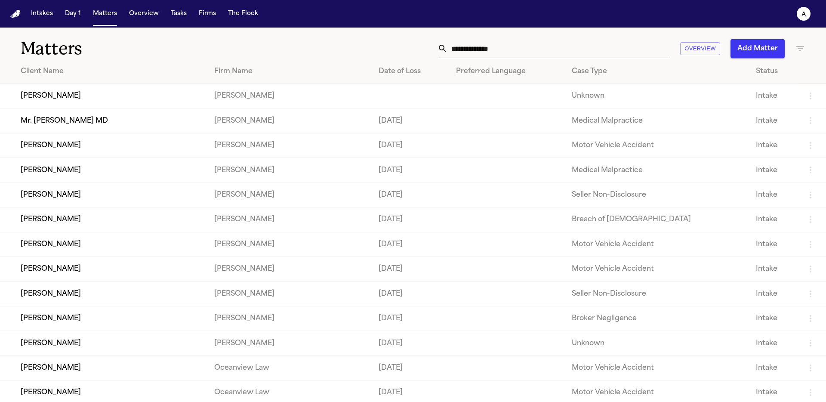
click at [26, 96] on td "[PERSON_NAME]" at bounding box center [103, 96] width 207 height 25
click at [68, 95] on td "[PERSON_NAME]" at bounding box center [103, 96] width 207 height 25
click at [37, 12] on button "Intakes" at bounding box center [42, 13] width 29 height 15
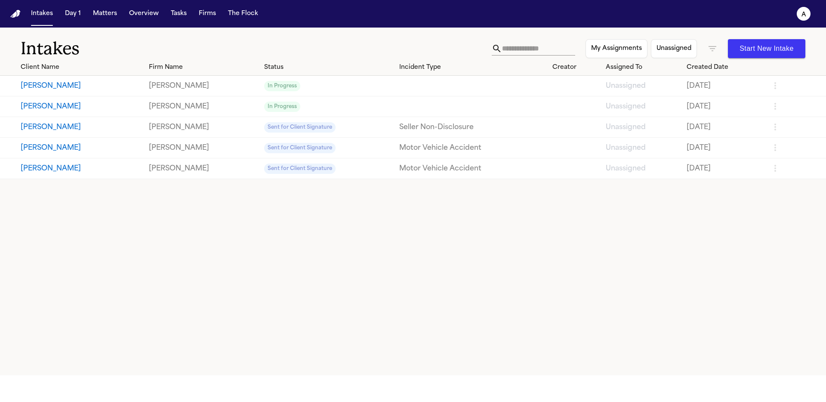
click at [57, 83] on button "[PERSON_NAME]" at bounding box center [81, 86] width 121 height 10
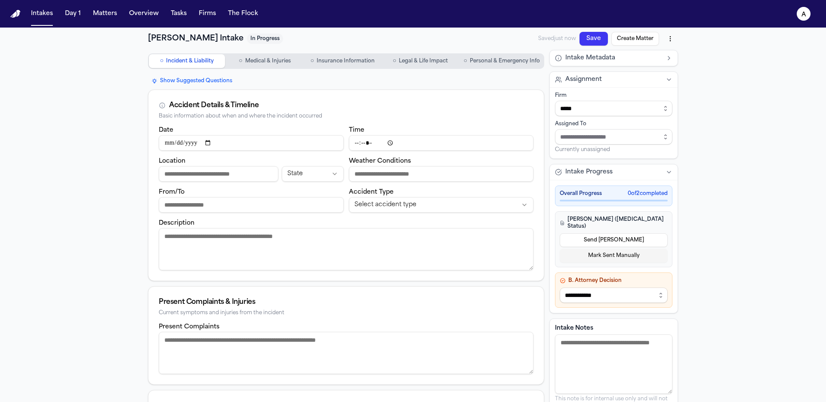
click at [232, 41] on div "George Jordan Intake In Progress" at bounding box center [215, 39] width 135 height 12
click at [33, 14] on button "Intakes" at bounding box center [42, 13] width 29 height 15
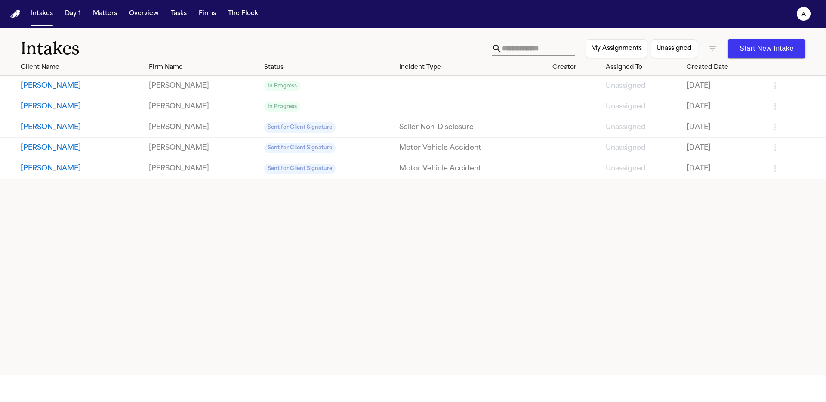
click at [58, 87] on button "[PERSON_NAME]" at bounding box center [81, 86] width 121 height 10
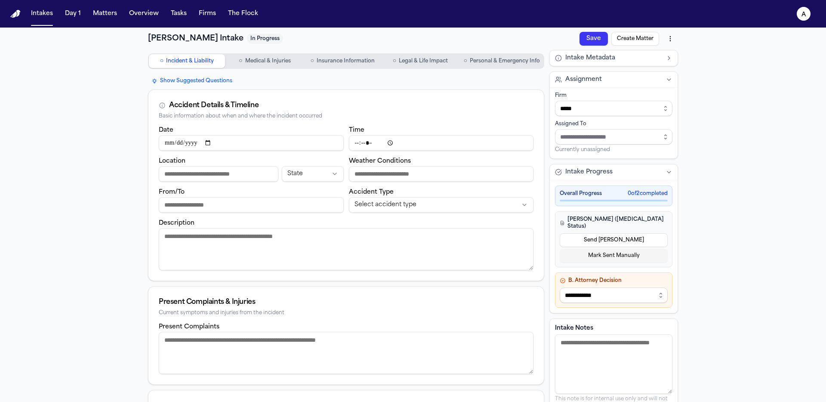
drag, startPoint x: 34, startPoint y: 25, endPoint x: 35, endPoint y: 19, distance: 6.1
click at [34, 22] on nav "Intakes Day 1 Matters Overview Tasks Firms The Flock a" at bounding box center [413, 14] width 826 height 28
click at [37, 16] on button "Intakes" at bounding box center [42, 13] width 29 height 15
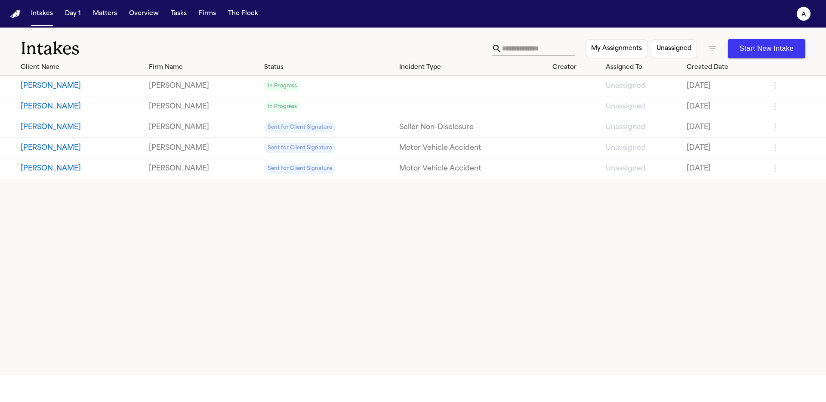
click at [62, 106] on button "[PERSON_NAME]" at bounding box center [81, 107] width 121 height 10
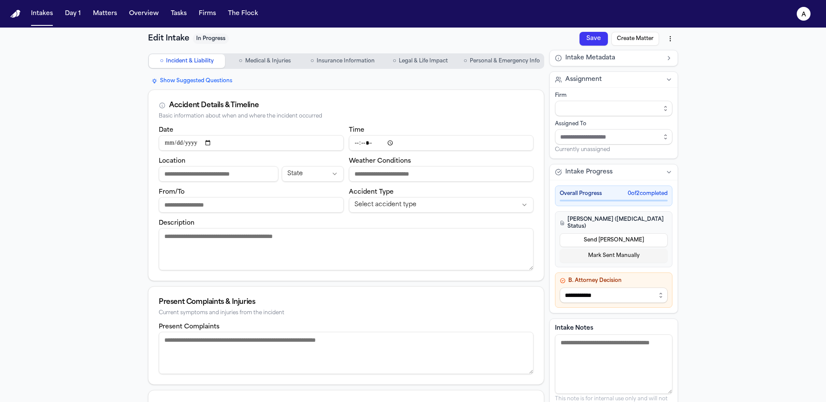
type input "*****"
click at [286, 62] on span "Medical & Injuries" at bounding box center [268, 61] width 46 height 7
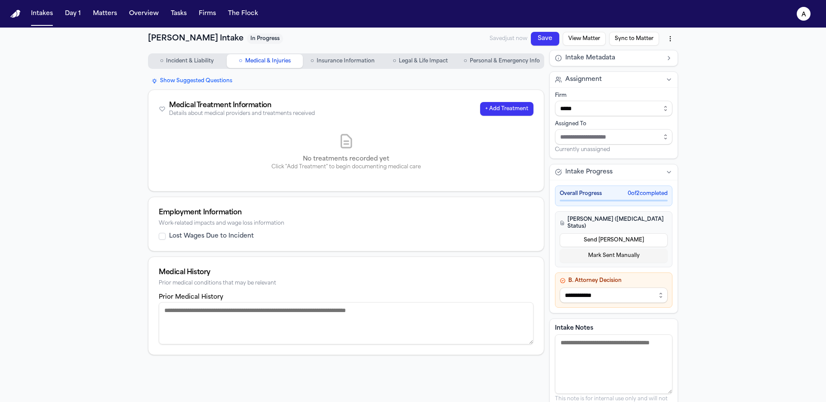
click at [202, 59] on span "Incident & Liability" at bounding box center [190, 61] width 48 height 7
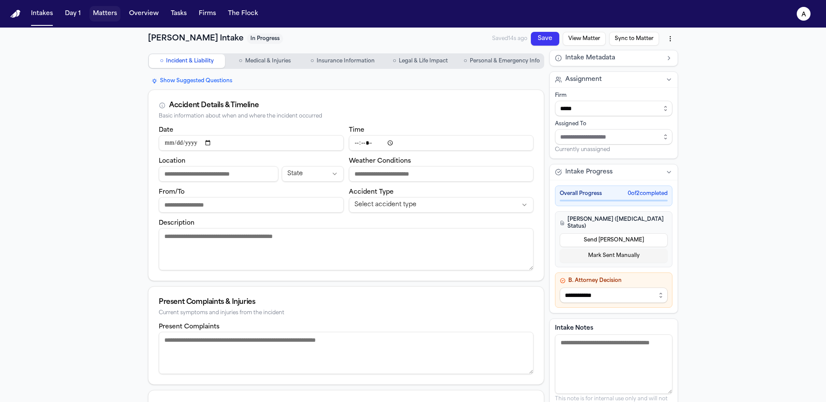
click at [93, 14] on button "Matters" at bounding box center [105, 13] width 31 height 15
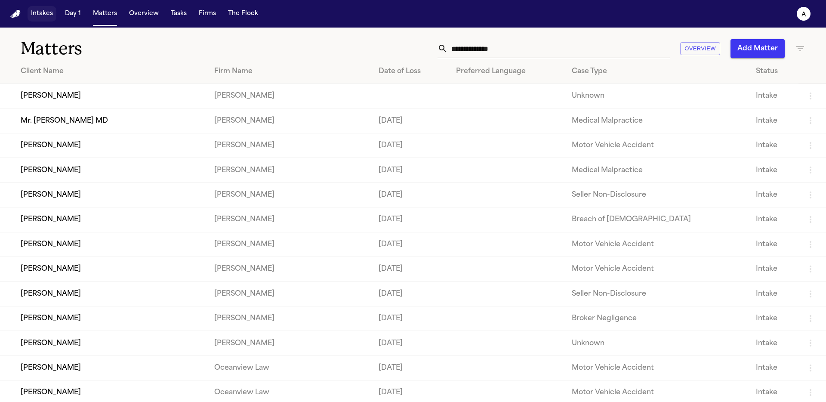
click at [22, 15] on nav "Intakes Day 1 Matters Overview Tasks Firms The Flock a" at bounding box center [413, 14] width 826 height 28
click at [38, 19] on button "Intakes" at bounding box center [42, 13] width 29 height 15
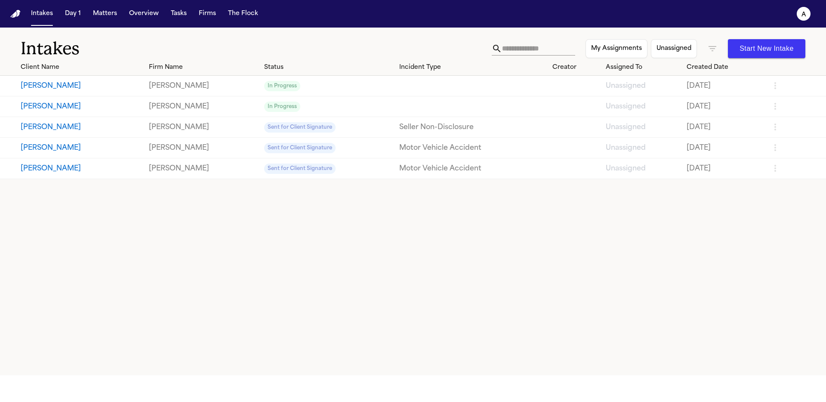
click at [36, 146] on button "[PERSON_NAME]" at bounding box center [81, 148] width 121 height 10
select select "**********"
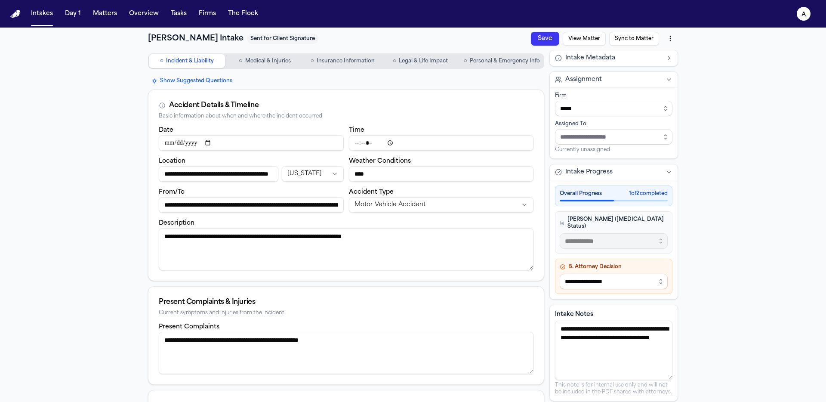
click at [21, 12] on nav "Intakes Day 1 Matters Overview Tasks Firms The Flock a" at bounding box center [413, 14] width 826 height 28
type input "**********"
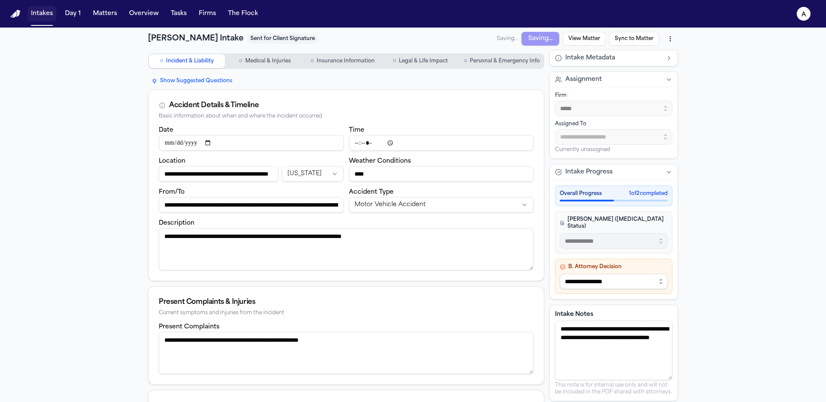
type input "**********"
click at [30, 15] on button "Intakes" at bounding box center [42, 13] width 29 height 15
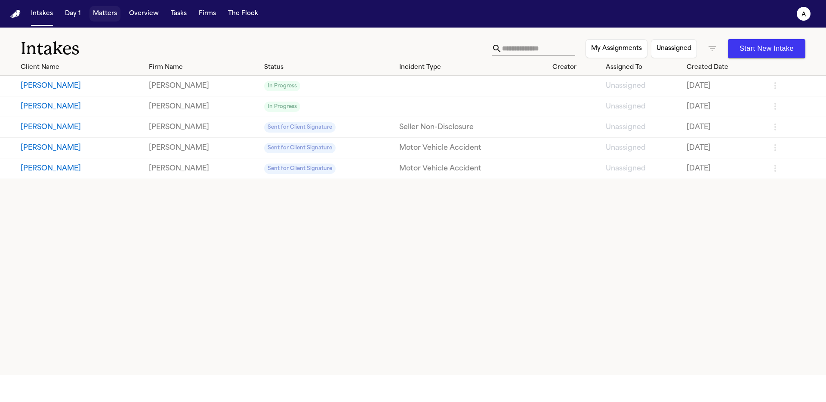
click at [104, 9] on button "Matters" at bounding box center [105, 13] width 31 height 15
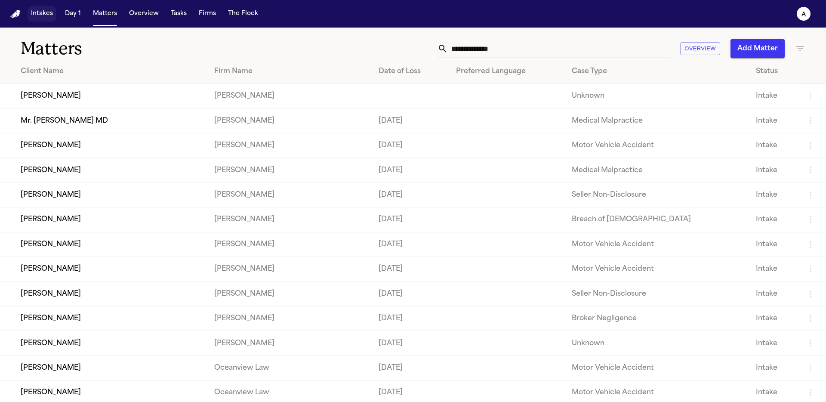
click at [41, 15] on button "Intakes" at bounding box center [42, 13] width 29 height 15
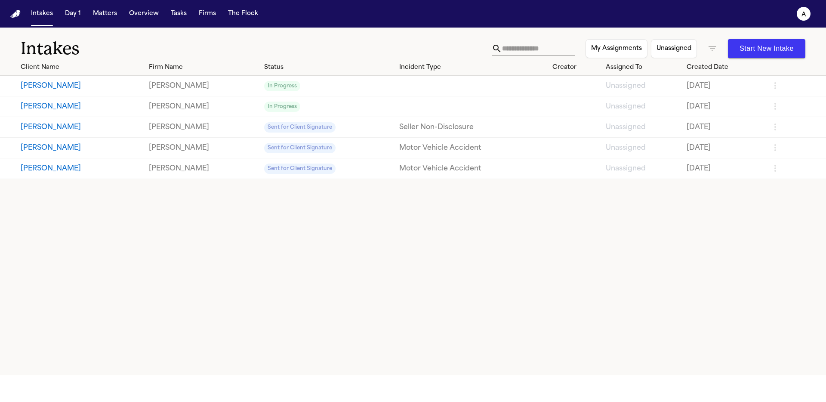
click at [56, 85] on button "[PERSON_NAME]" at bounding box center [81, 86] width 121 height 10
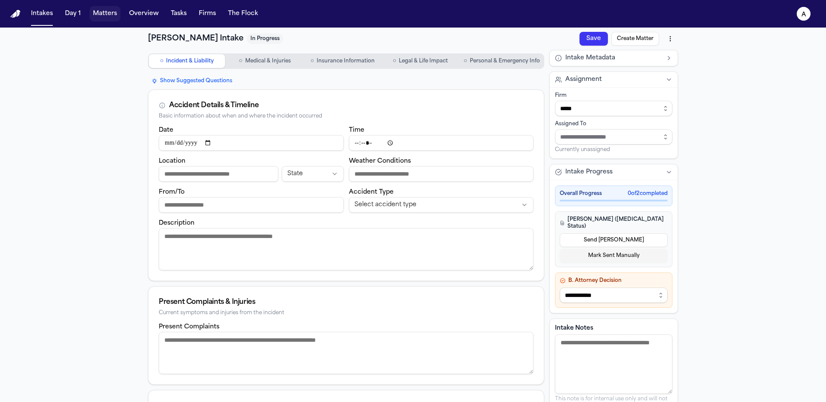
click at [112, 16] on button "Matters" at bounding box center [105, 13] width 31 height 15
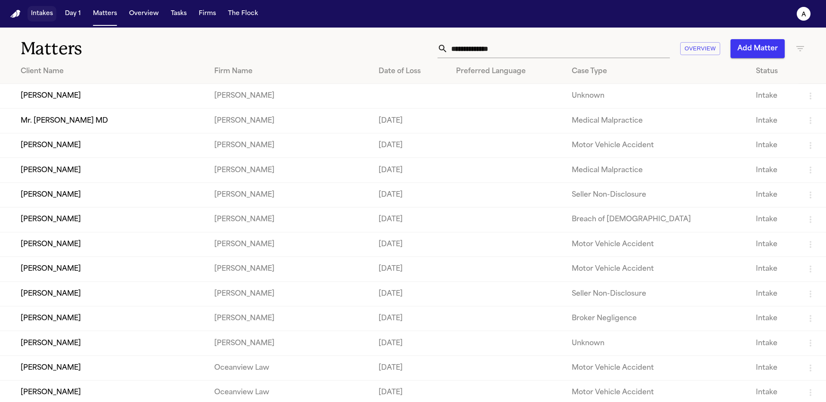
click at [55, 16] on button "Intakes" at bounding box center [42, 13] width 29 height 15
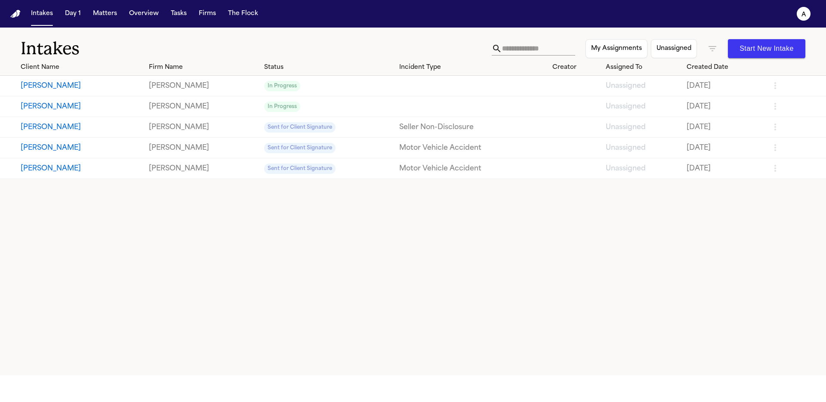
click at [730, 48] on button "Start New Intake" at bounding box center [766, 48] width 77 height 19
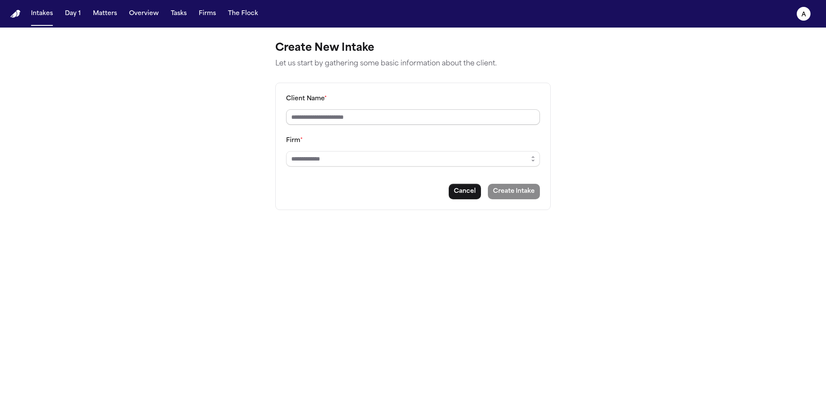
click at [377, 114] on input "Client Name *" at bounding box center [413, 116] width 254 height 15
click at [471, 191] on button "Cancel" at bounding box center [465, 191] width 32 height 15
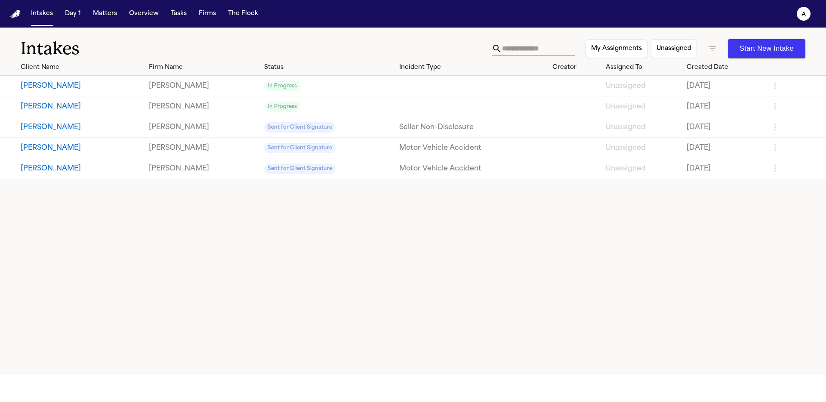
click at [56, 84] on button "[PERSON_NAME]" at bounding box center [81, 86] width 121 height 10
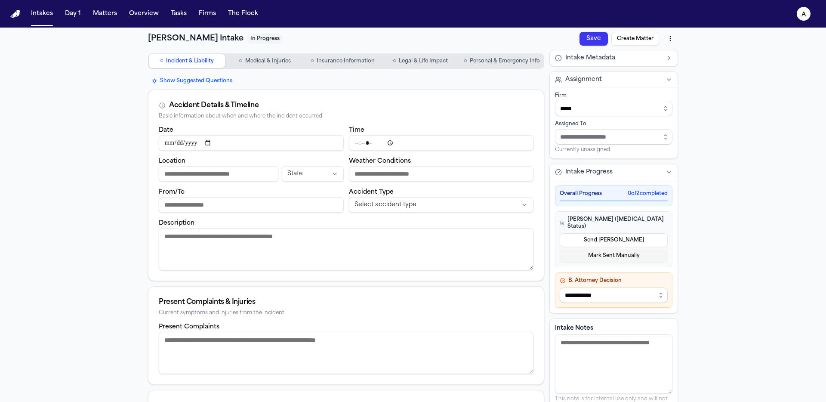
click at [651, 39] on button "Create Matter" at bounding box center [635, 39] width 48 height 14
click at [784, 382] on button "View Matter" at bounding box center [790, 379] width 38 height 10
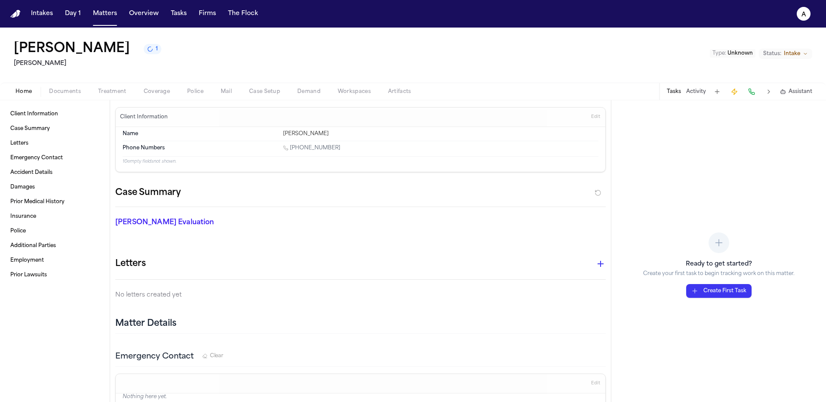
click at [102, 11] on button "Matters" at bounding box center [105, 13] width 31 height 15
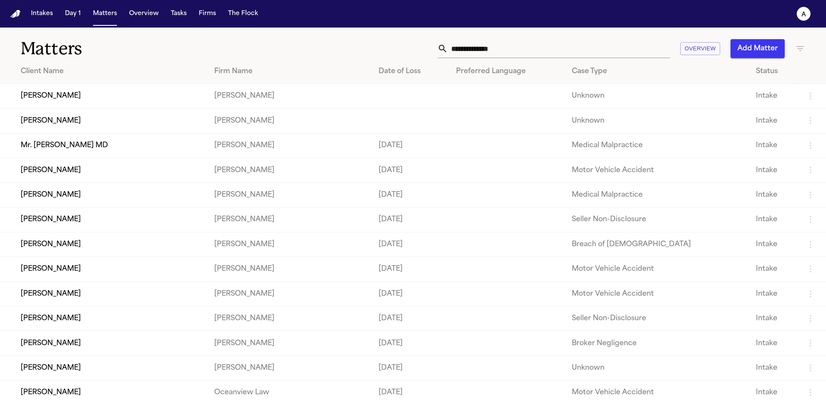
click at [57, 95] on td "[PERSON_NAME]" at bounding box center [103, 96] width 207 height 25
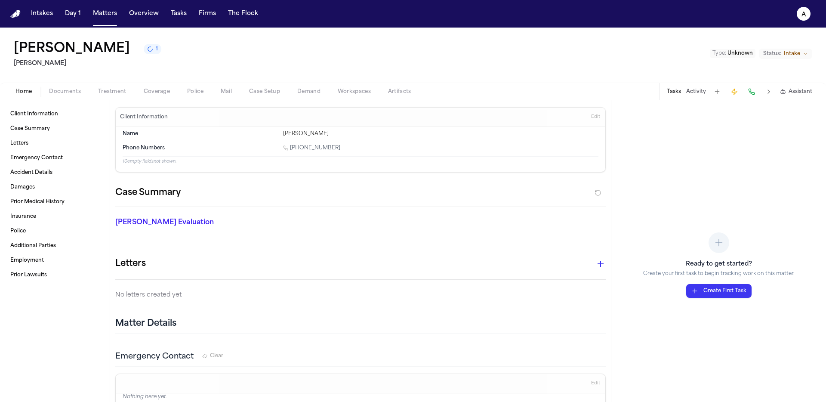
click at [52, 49] on h1 "[PERSON_NAME]" at bounding box center [72, 48] width 116 height 15
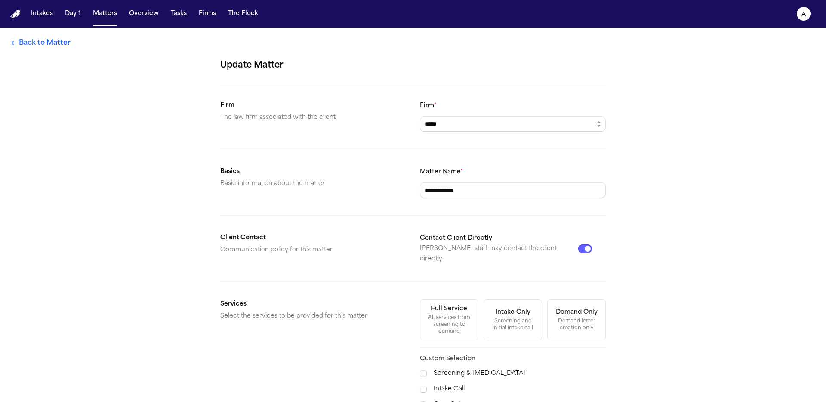
click at [496, 199] on form "**********" at bounding box center [413, 295] width 386 height 472
click at [499, 195] on input "**********" at bounding box center [513, 189] width 186 height 15
type input "**********"
click at [679, 143] on div "**********" at bounding box center [413, 284] width 826 height 513
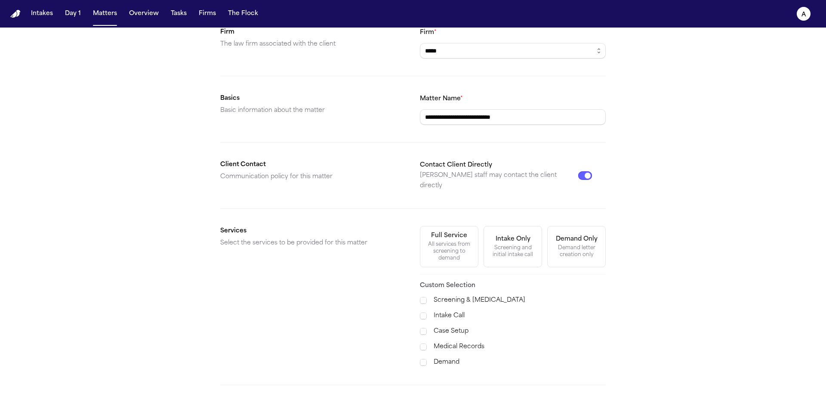
scroll to position [130, 0]
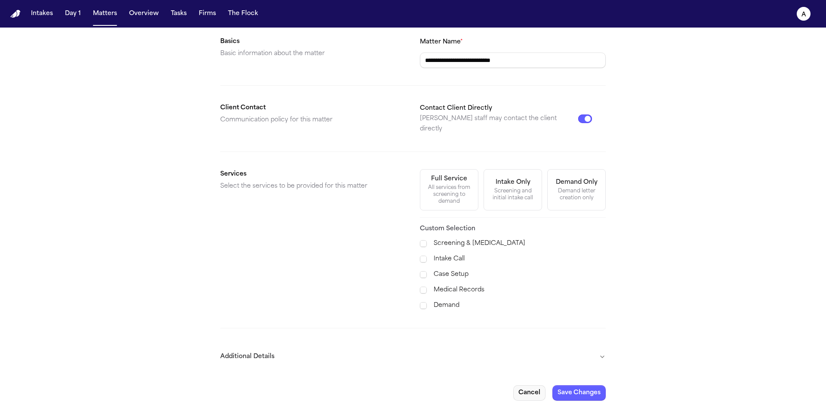
click at [530, 385] on button "Cancel" at bounding box center [529, 392] width 32 height 15
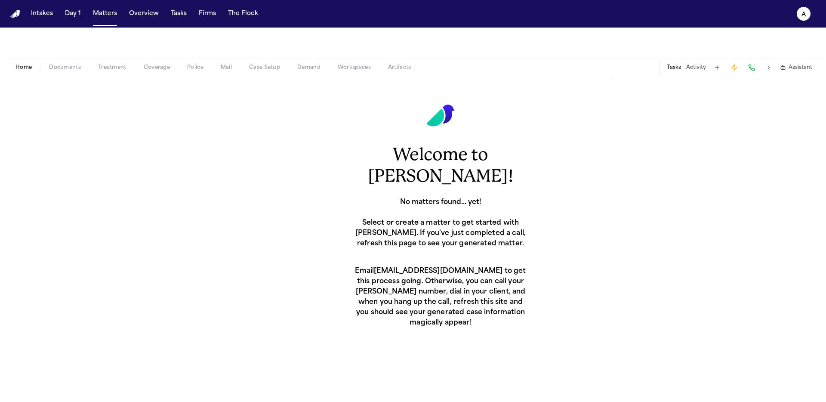
scroll to position [83, 0]
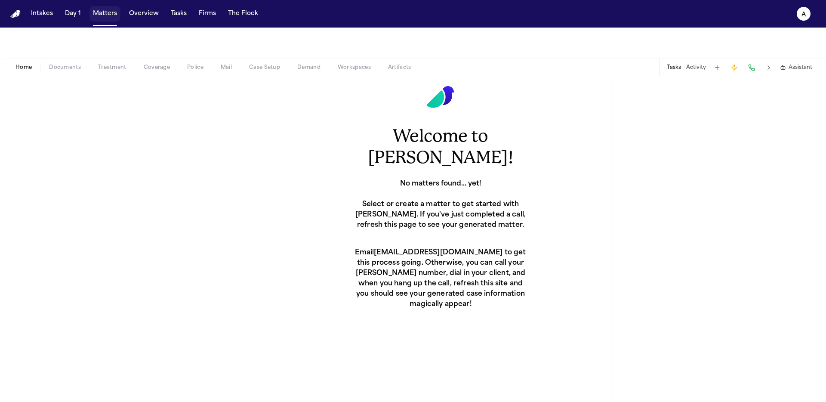
click at [96, 14] on button "Matters" at bounding box center [105, 13] width 31 height 15
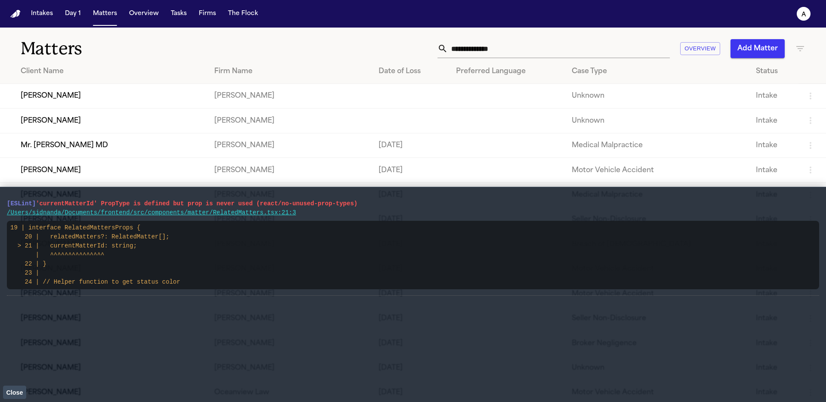
drag, startPoint x: 6, startPoint y: 204, endPoint x: 392, endPoint y: 201, distance: 385.1
click at [382, 204] on pre "[ESLint] 'currentMatterId' PropType is defined but prop is never used (react/no…" at bounding box center [413, 203] width 812 height 9
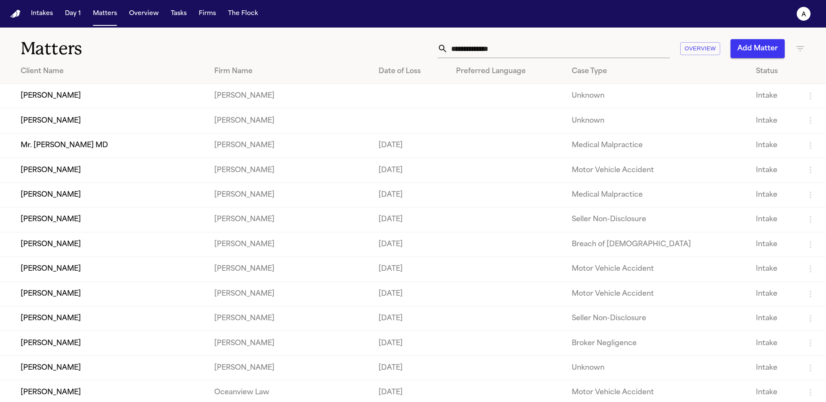
click at [108, 80] on th "Client Name" at bounding box center [103, 71] width 207 height 25
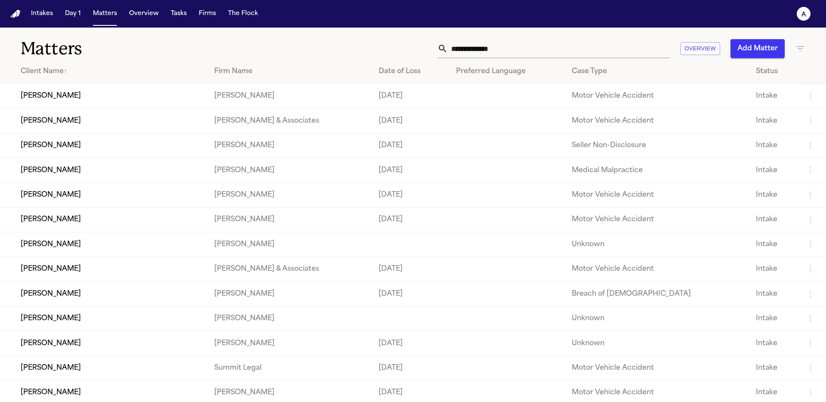
click at [105, 91] on td "[PERSON_NAME]" at bounding box center [103, 96] width 207 height 25
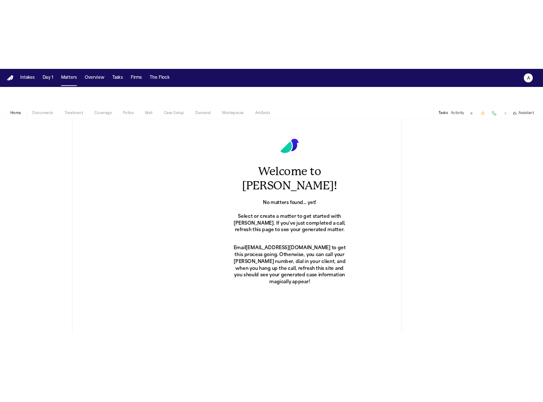
scroll to position [83, 0]
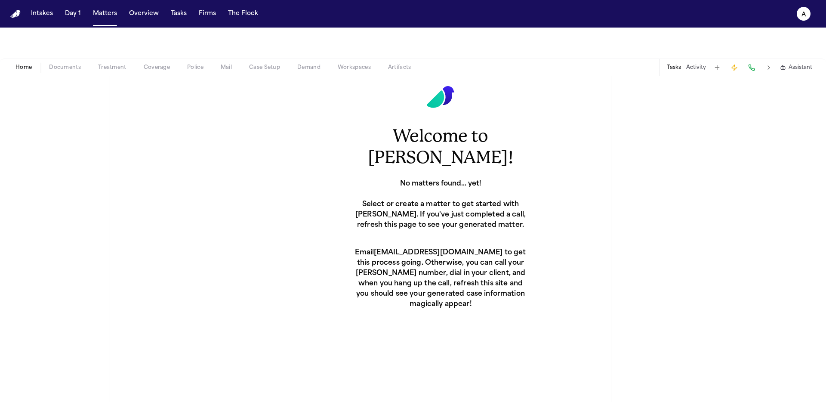
click at [113, 13] on button "Matters" at bounding box center [105, 13] width 31 height 15
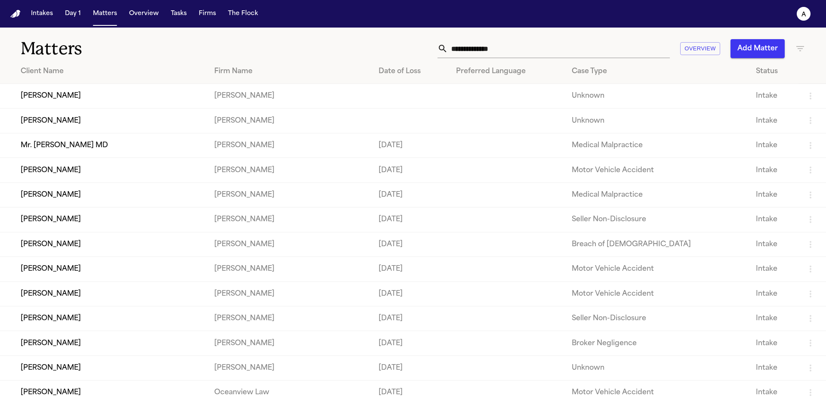
click at [47, 127] on td "[PERSON_NAME]" at bounding box center [103, 120] width 207 height 25
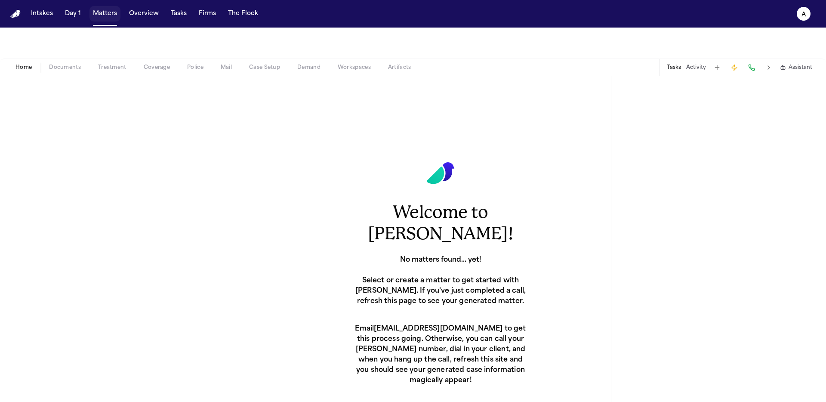
click at [108, 18] on button "Matters" at bounding box center [105, 13] width 31 height 15
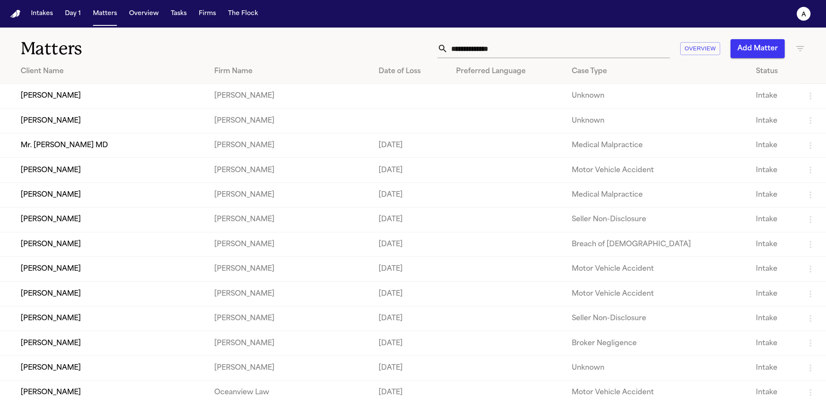
click at [59, 154] on td "Mr. [PERSON_NAME] MD" at bounding box center [103, 145] width 207 height 25
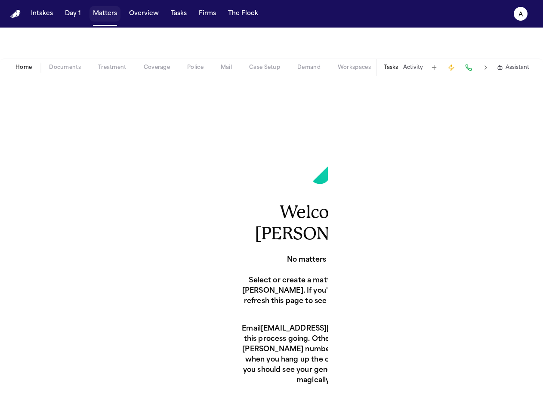
click at [114, 10] on button "Matters" at bounding box center [105, 13] width 31 height 15
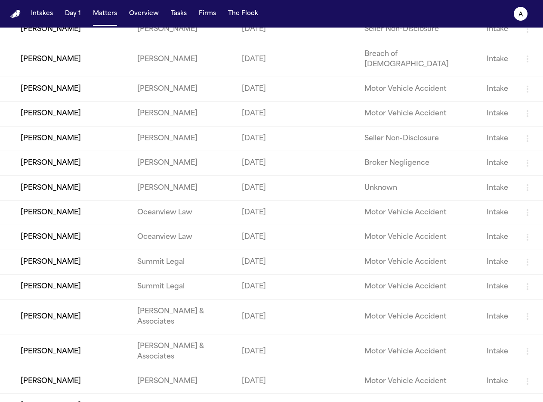
scroll to position [250, 0]
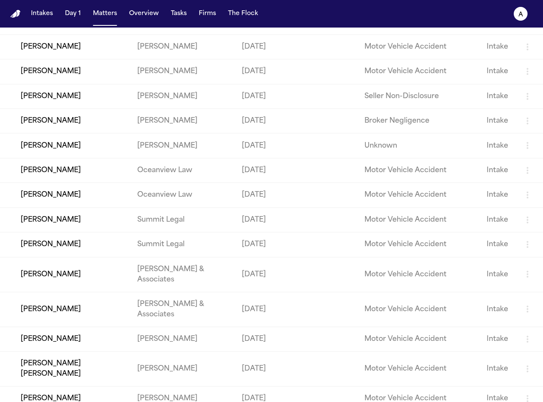
click at [40, 327] on td "[PERSON_NAME]" at bounding box center [65, 339] width 130 height 25
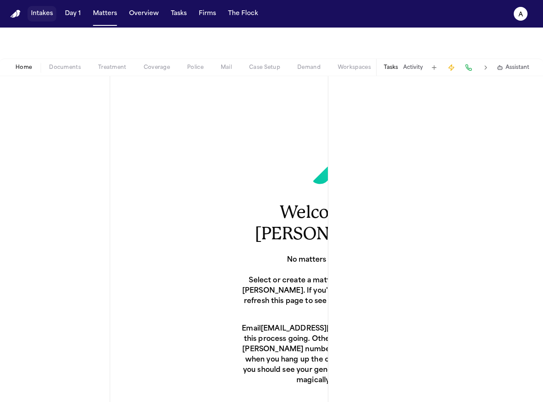
click at [37, 12] on button "Intakes" at bounding box center [42, 13] width 29 height 15
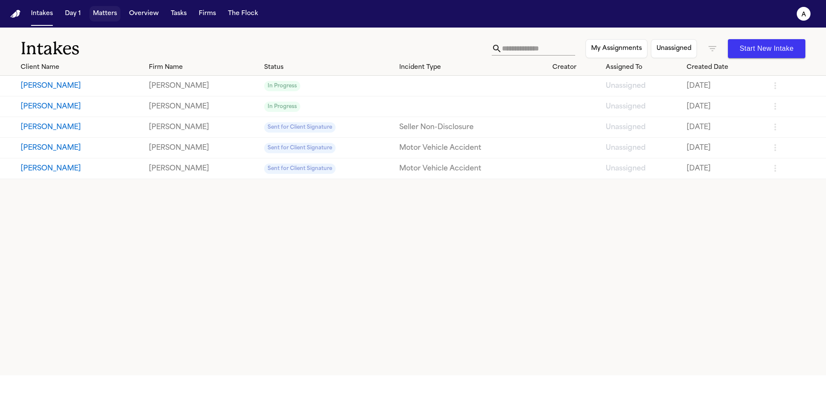
click at [146, 13] on button "Overview" at bounding box center [144, 13] width 37 height 15
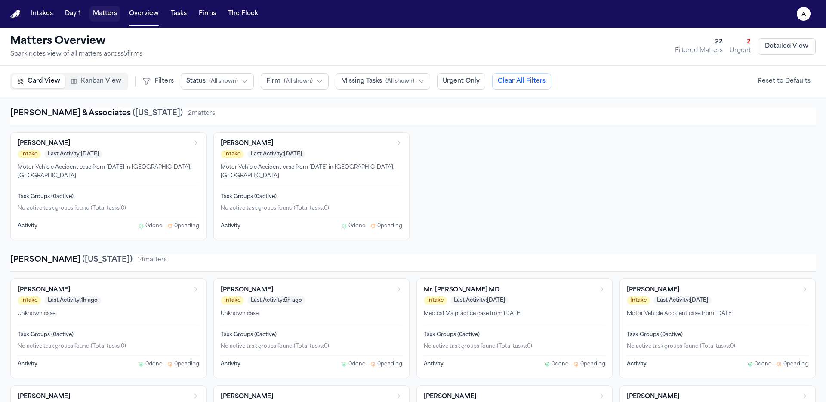
click at [107, 12] on button "Matters" at bounding box center [105, 13] width 31 height 15
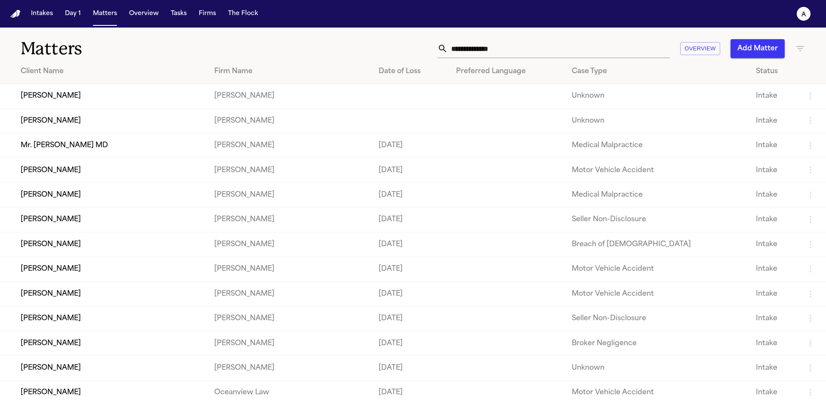
click at [49, 96] on td "[PERSON_NAME]" at bounding box center [103, 96] width 207 height 25
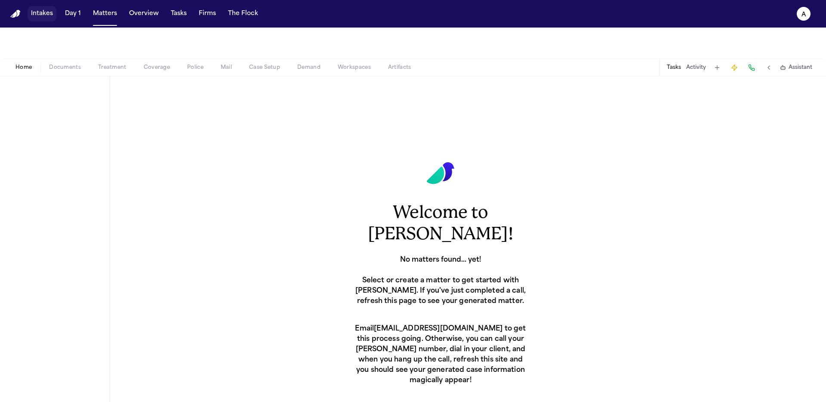
click at [43, 12] on button "Intakes" at bounding box center [42, 13] width 29 height 15
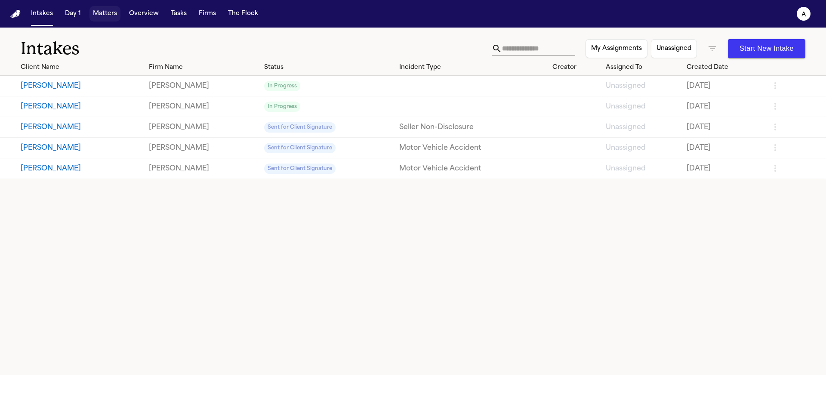
click at [108, 17] on button "Matters" at bounding box center [105, 13] width 31 height 15
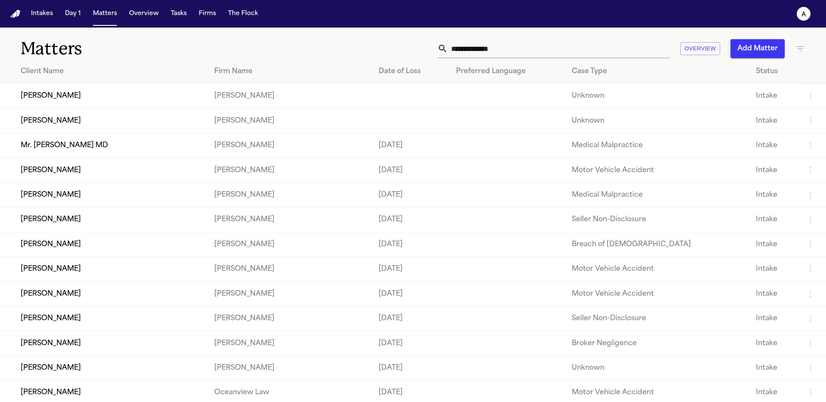
click at [41, 94] on td "[PERSON_NAME]" at bounding box center [103, 96] width 207 height 25
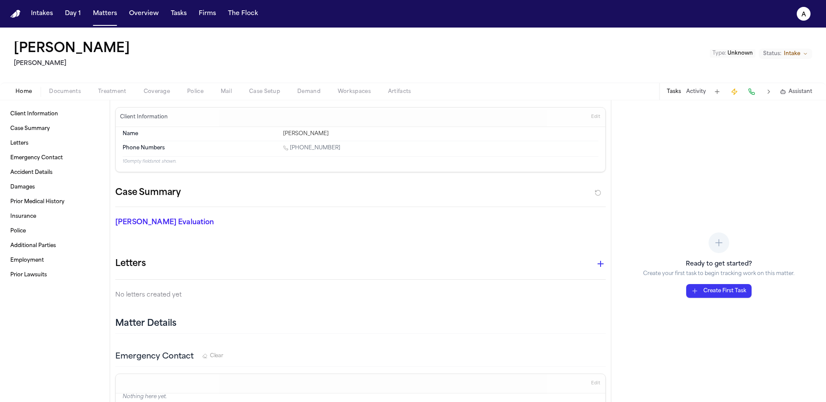
click at [104, 19] on button "Matters" at bounding box center [105, 13] width 31 height 15
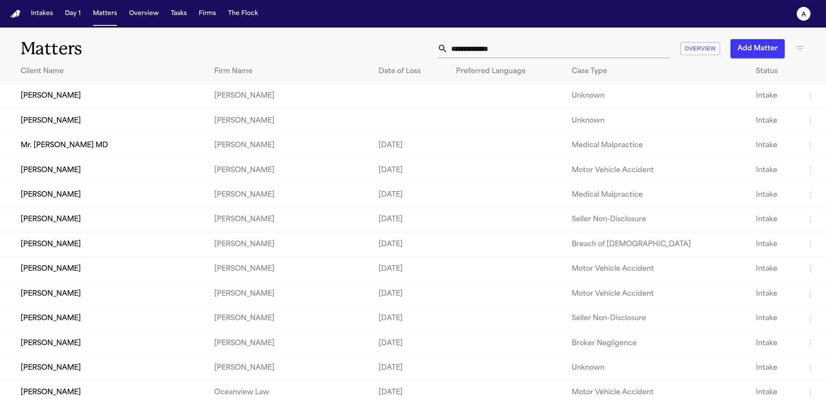
click at [63, 114] on td "[PERSON_NAME]" at bounding box center [103, 120] width 207 height 25
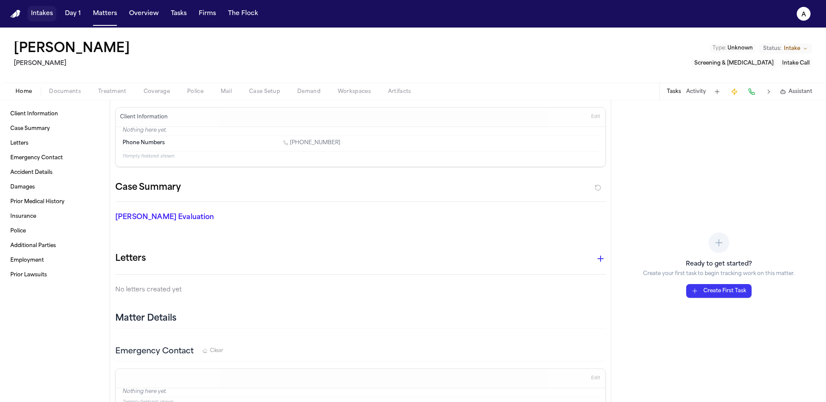
click at [45, 18] on button "Intakes" at bounding box center [42, 13] width 29 height 15
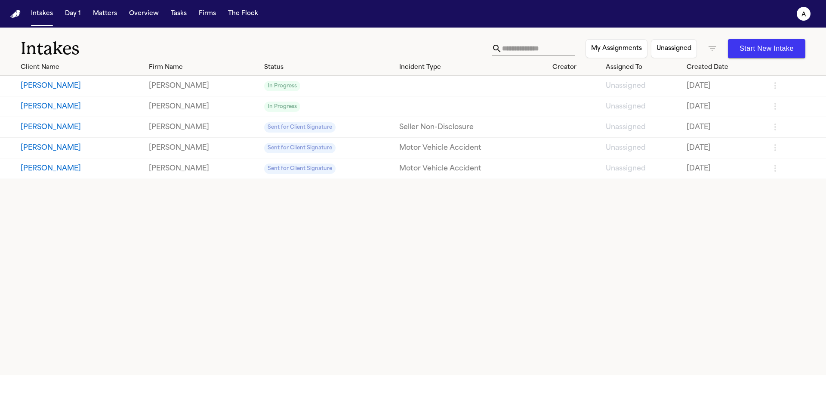
click at [47, 107] on button "Timmy Jordan" at bounding box center [81, 107] width 121 height 10
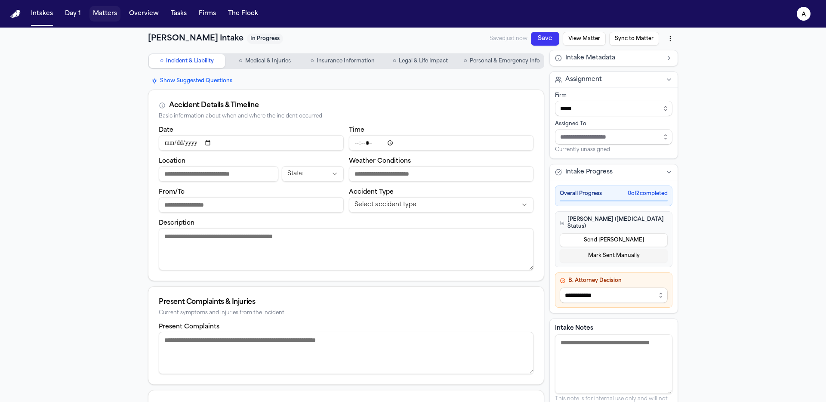
click at [99, 11] on button "Matters" at bounding box center [105, 13] width 31 height 15
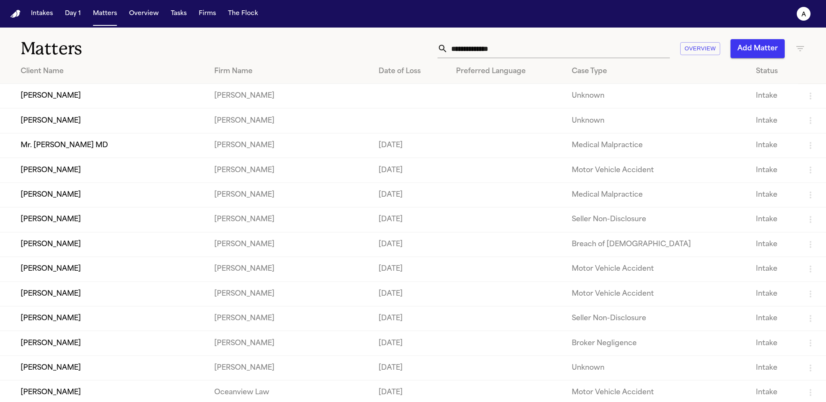
click at [68, 92] on td "[PERSON_NAME]" at bounding box center [103, 96] width 207 height 25
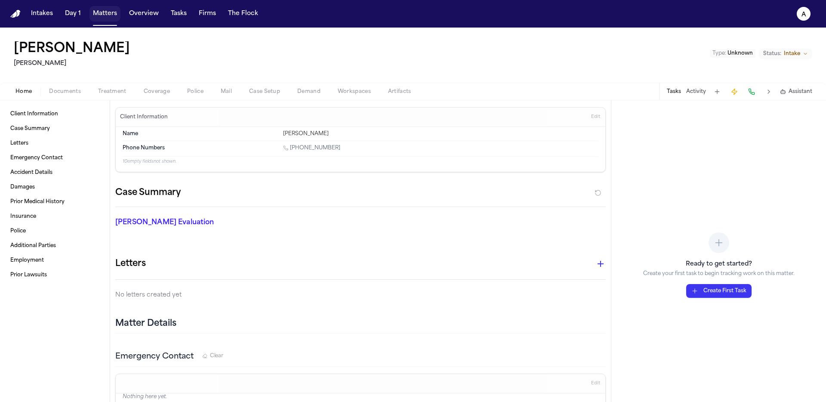
click at [105, 14] on button "Matters" at bounding box center [105, 13] width 31 height 15
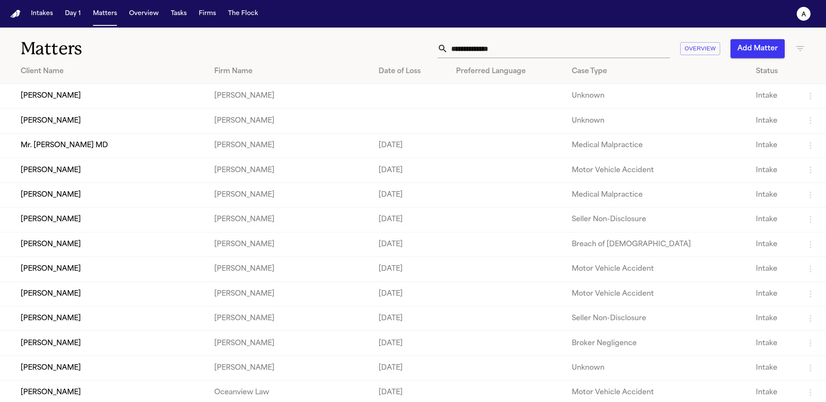
click at [55, 97] on td "[PERSON_NAME]" at bounding box center [103, 96] width 207 height 25
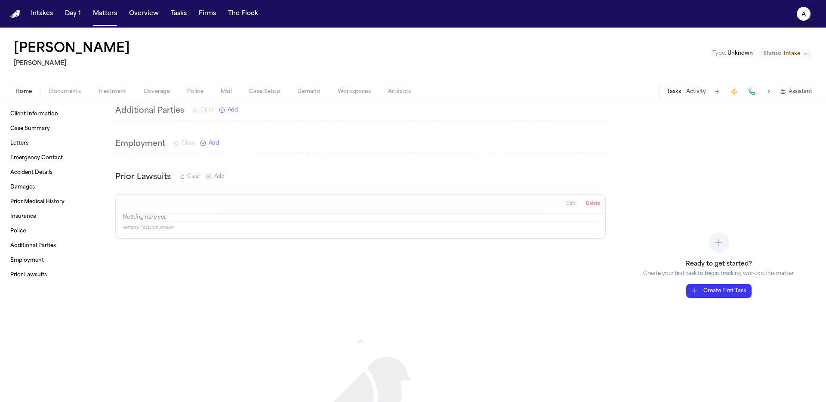
scroll to position [759, 0]
click at [49, 19] on button "Intakes" at bounding box center [42, 13] width 29 height 15
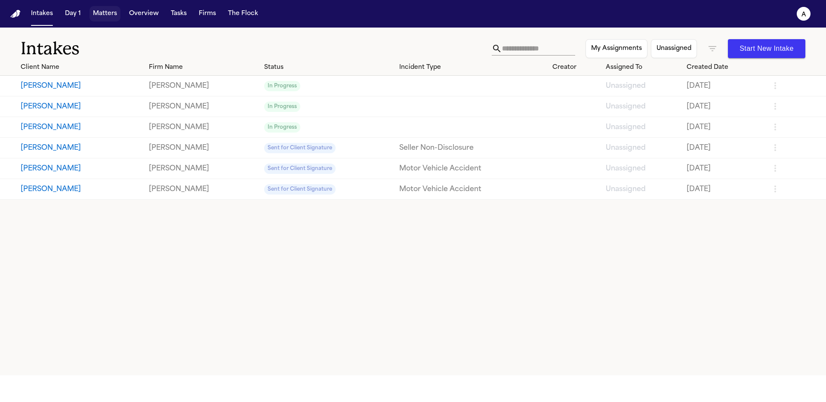
click at [107, 15] on button "Matters" at bounding box center [105, 13] width 31 height 15
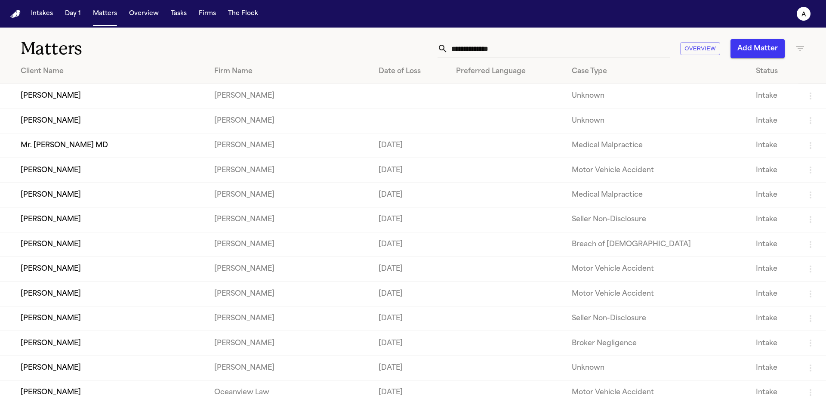
click at [56, 173] on td "[PERSON_NAME]" at bounding box center [103, 170] width 207 height 25
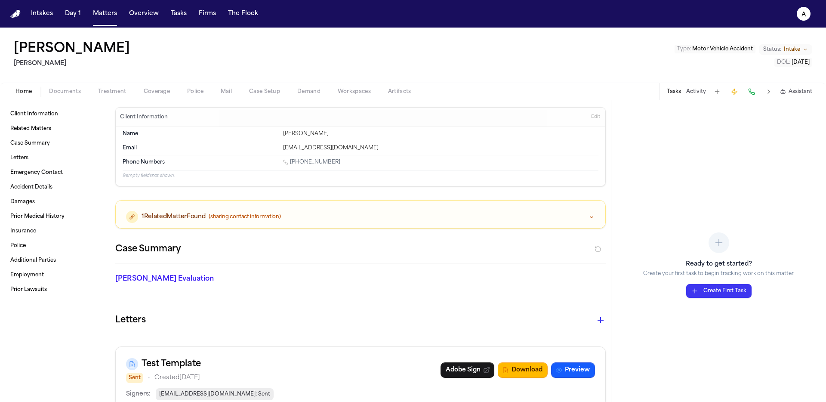
click at [252, 216] on span "(sharing contact information)" at bounding box center [245, 216] width 72 height 7
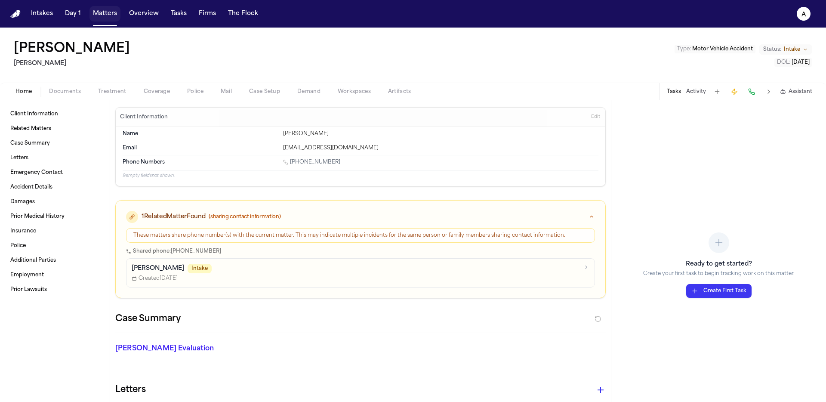
click at [106, 17] on button "Matters" at bounding box center [105, 13] width 31 height 15
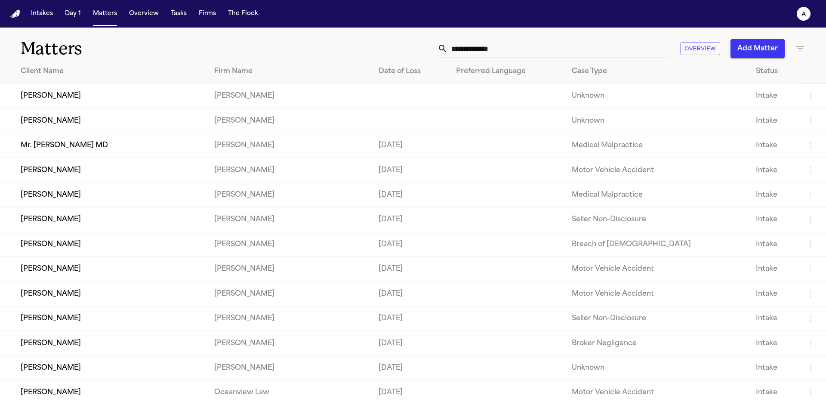
click at [27, 15] on nav "Intakes Day 1 Matters Overview Tasks Firms The Flock a" at bounding box center [413, 14] width 826 height 28
click at [34, 15] on button "Intakes" at bounding box center [42, 13] width 29 height 15
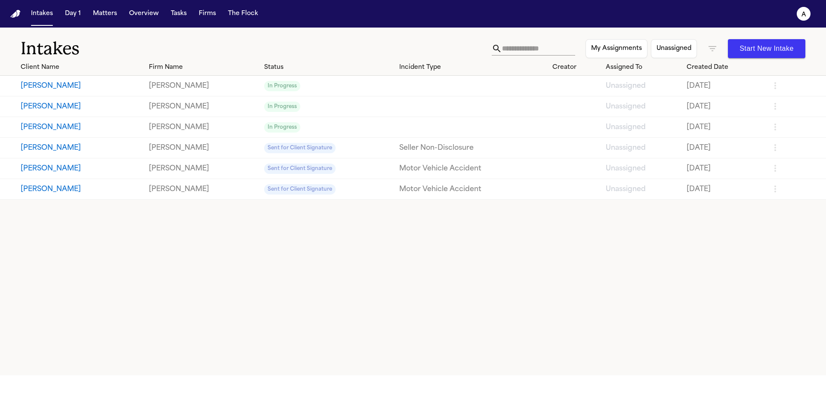
click at [47, 90] on button "[PERSON_NAME]" at bounding box center [81, 86] width 121 height 10
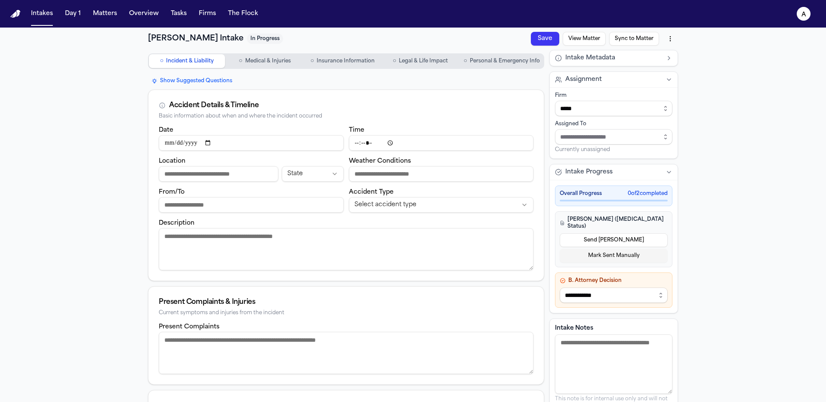
click at [497, 56] on button "○ Personal & Emergency Info" at bounding box center [501, 61] width 83 height 14
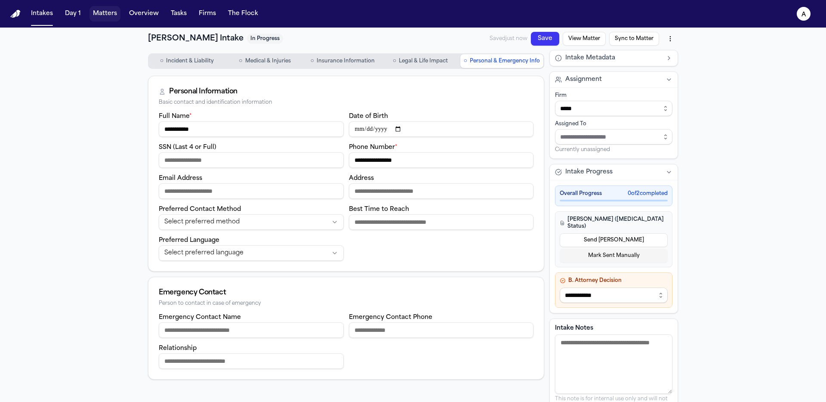
click at [102, 19] on button "Matters" at bounding box center [105, 13] width 31 height 15
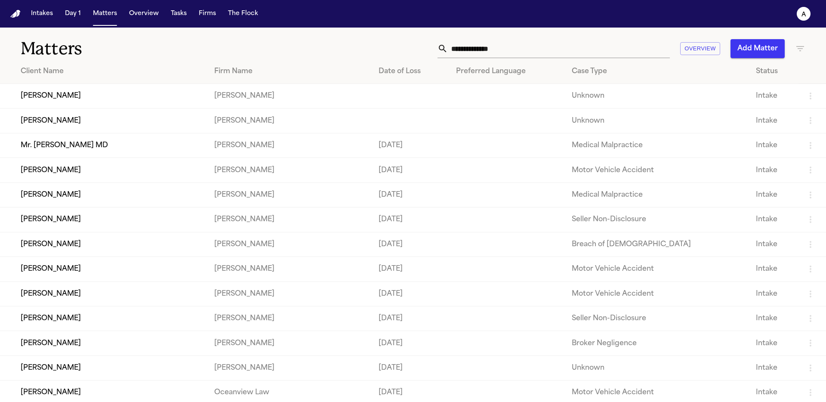
click at [207, 98] on td "[PERSON_NAME]" at bounding box center [289, 96] width 164 height 25
click at [45, 18] on button "Intakes" at bounding box center [42, 13] width 29 height 15
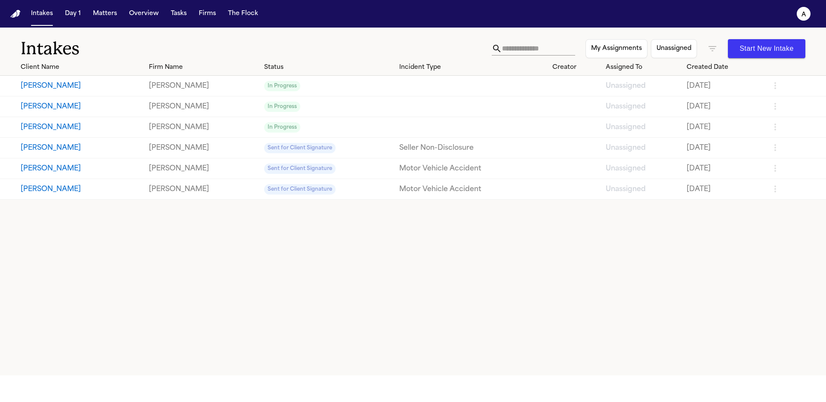
click at [56, 90] on button "[PERSON_NAME]" at bounding box center [81, 86] width 121 height 10
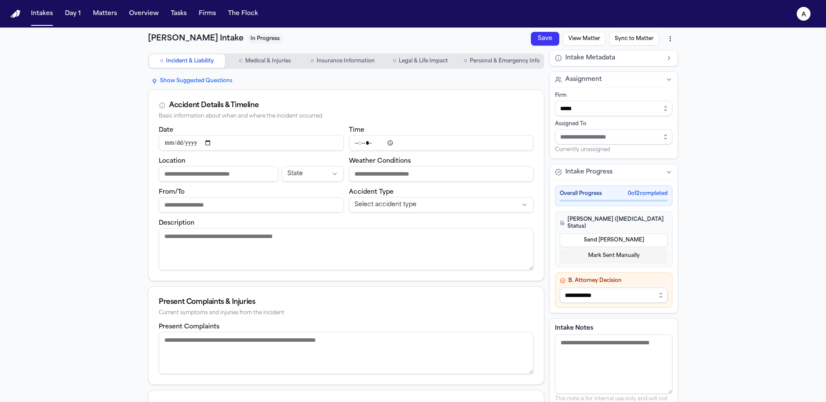
click at [543, 38] on button "View Matter" at bounding box center [584, 39] width 43 height 14
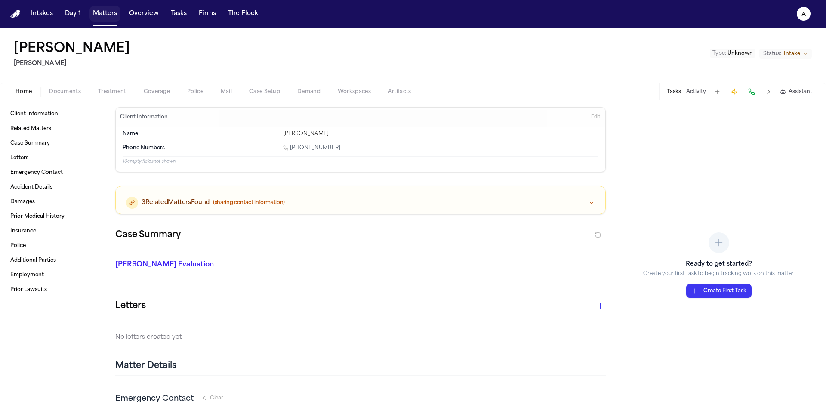
click at [102, 13] on button "Matters" at bounding box center [105, 13] width 31 height 15
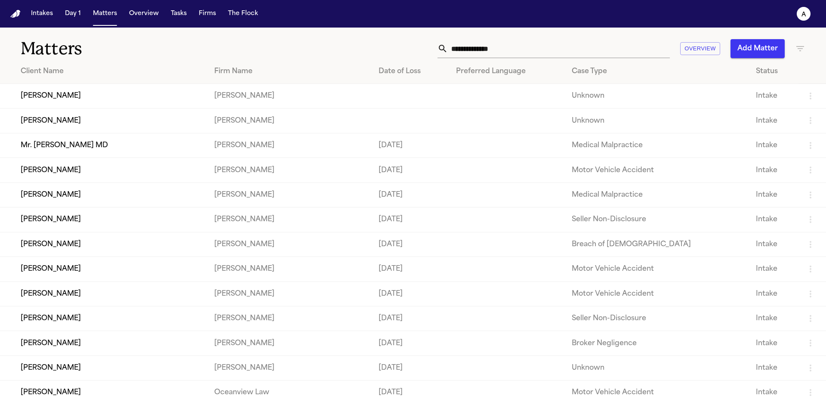
click at [543, 52] on input "text" at bounding box center [559, 48] width 222 height 19
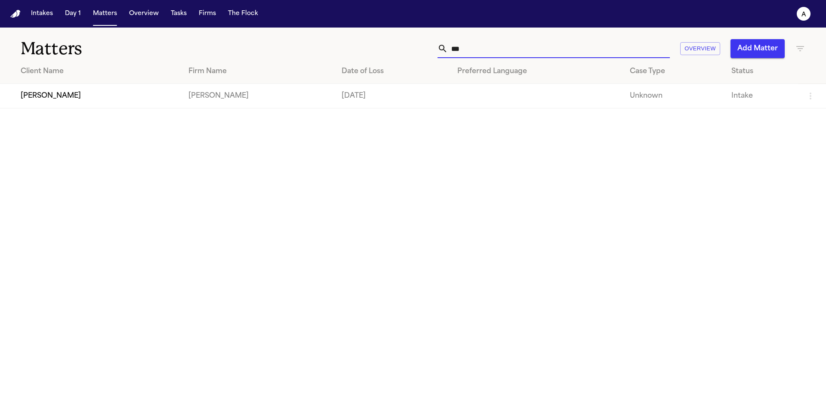
type input "****"
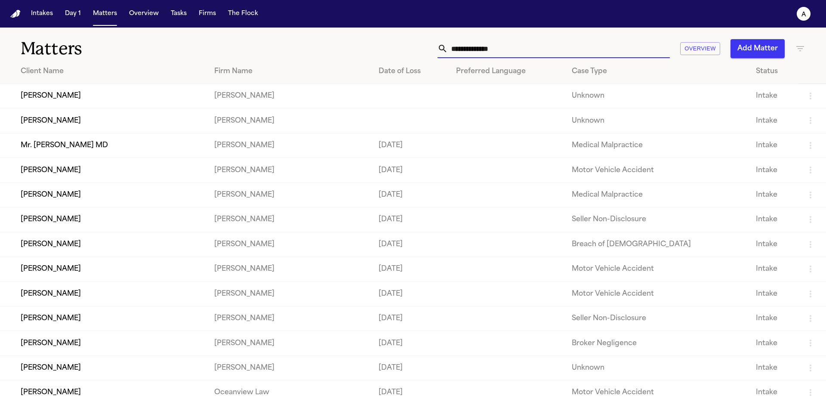
click at [65, 114] on td "[PERSON_NAME]" at bounding box center [103, 120] width 207 height 25
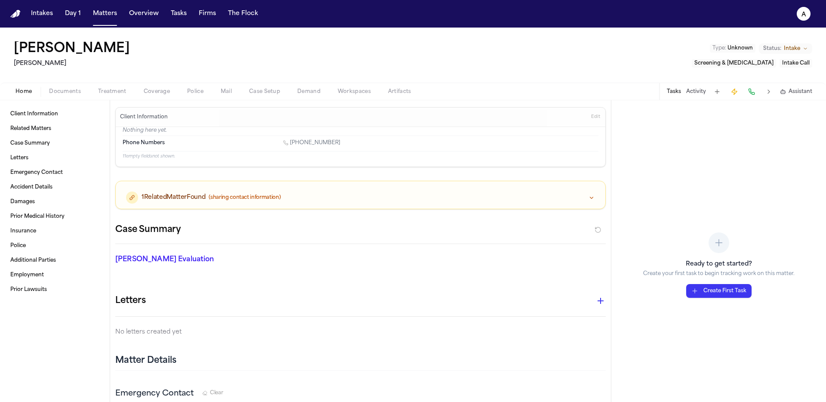
click at [188, 207] on div "1 Related Matter Found (sharing contact information)" at bounding box center [361, 195] width 490 height 28
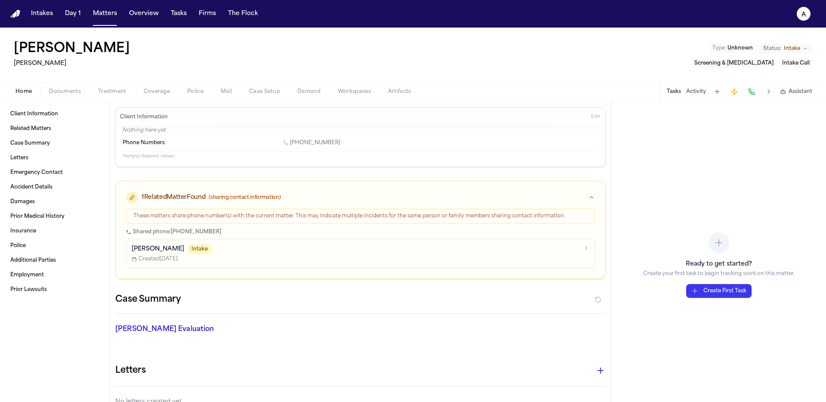
click at [152, 248] on p "[PERSON_NAME]" at bounding box center [158, 249] width 52 height 9
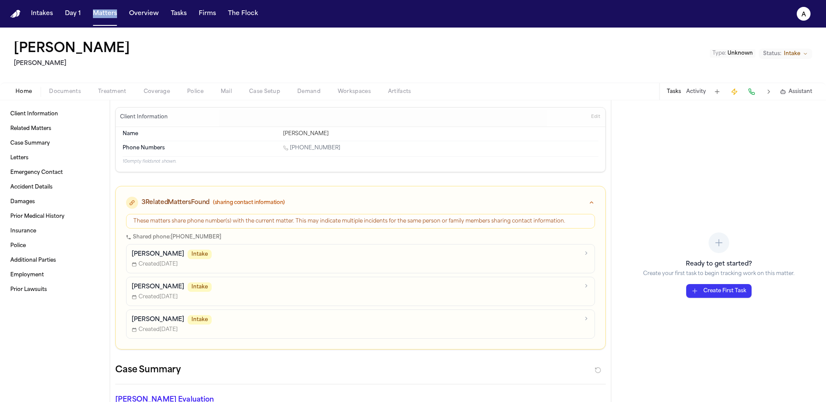
click at [152, 250] on p "[PERSON_NAME]" at bounding box center [158, 254] width 52 height 9
click at [543, 201] on icon "button" at bounding box center [591, 202] width 7 height 7
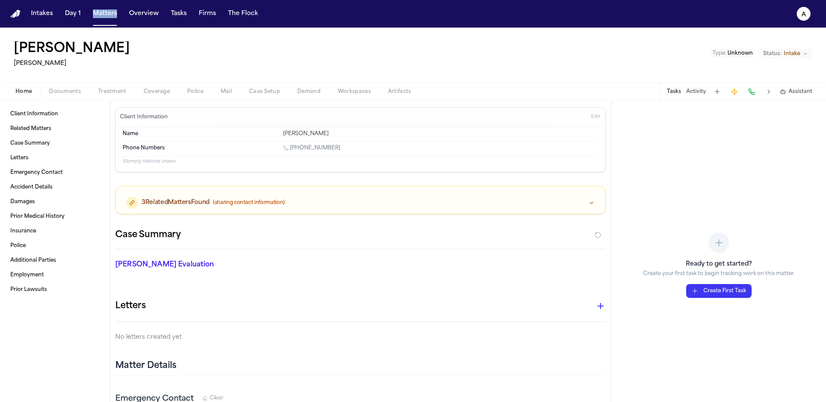
click at [259, 199] on span "(sharing contact information)" at bounding box center [249, 202] width 72 height 7
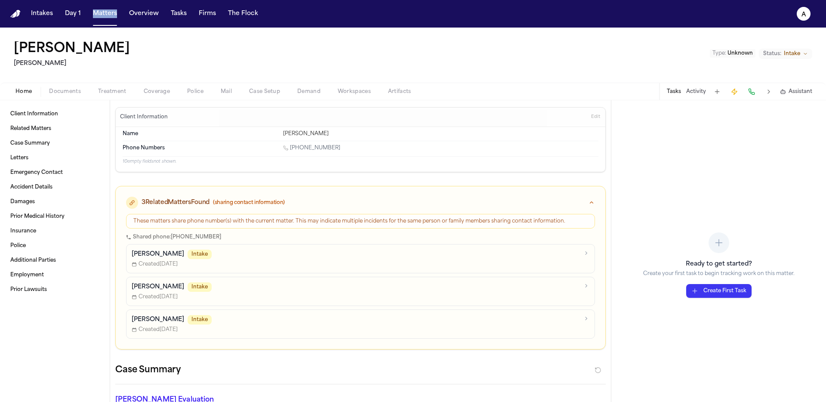
click at [227, 205] on span "(sharing contact information)" at bounding box center [249, 202] width 72 height 7
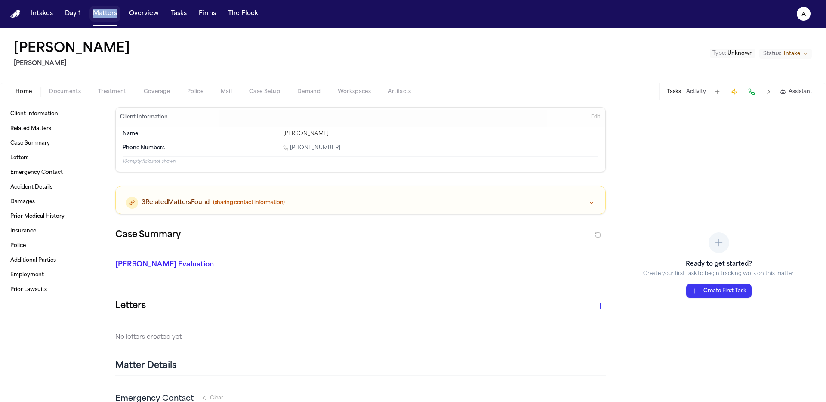
click at [108, 11] on button "Matters" at bounding box center [105, 13] width 31 height 15
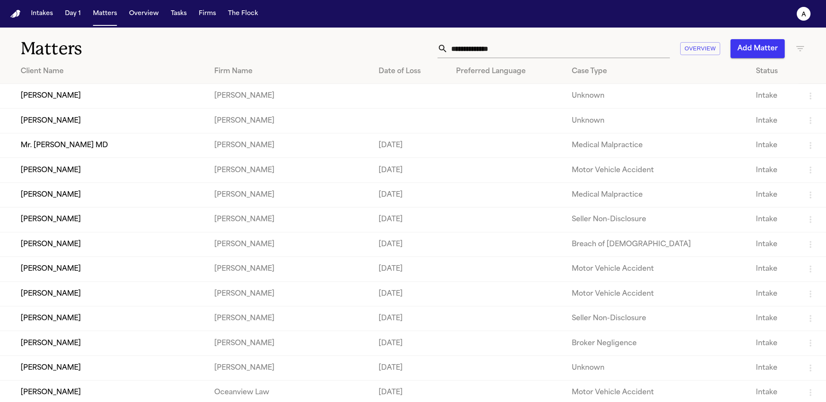
click at [49, 99] on td "[PERSON_NAME]" at bounding box center [103, 96] width 207 height 25
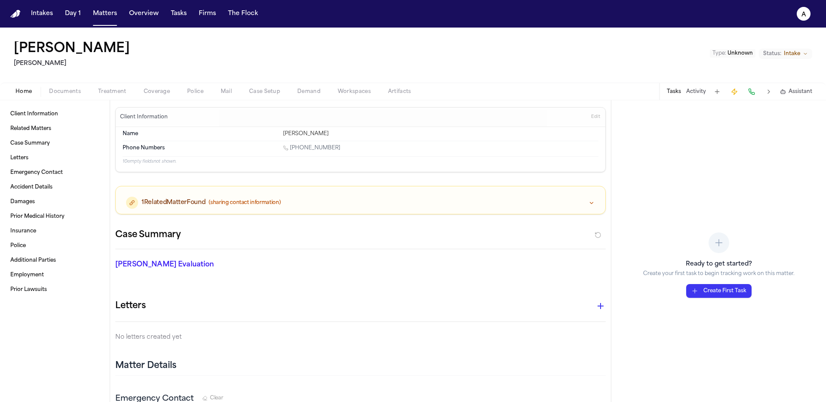
click at [379, 194] on div "1 Related Matter Found (sharing contact information)" at bounding box center [361, 200] width 490 height 28
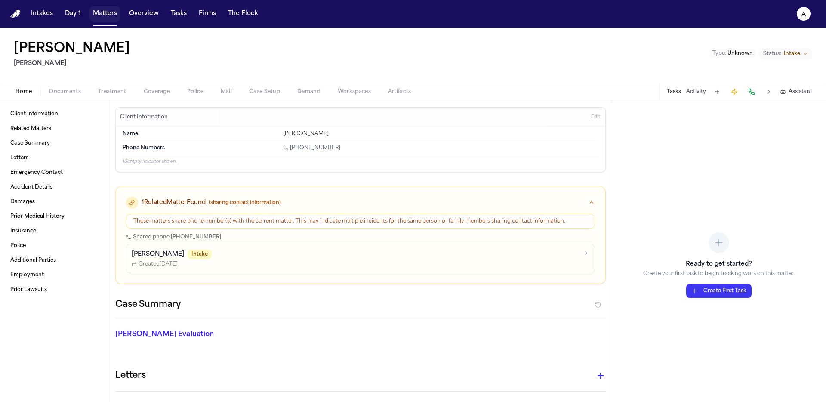
click at [114, 15] on button "Matters" at bounding box center [105, 13] width 31 height 15
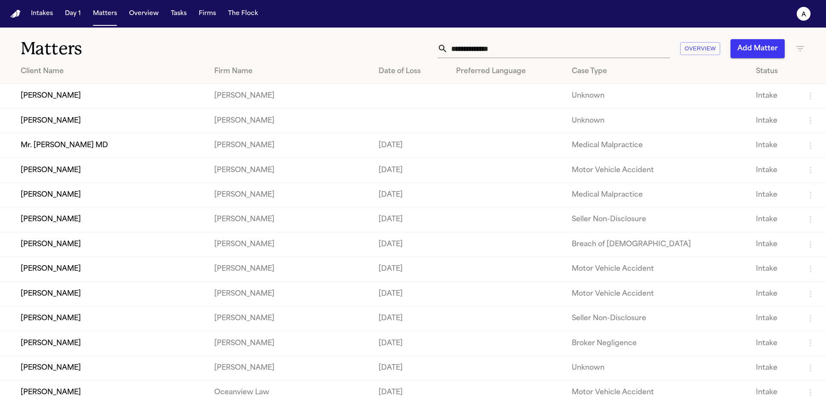
click at [42, 119] on td "[PERSON_NAME]" at bounding box center [103, 120] width 207 height 25
click at [37, 124] on td "[PERSON_NAME]" at bounding box center [103, 120] width 207 height 25
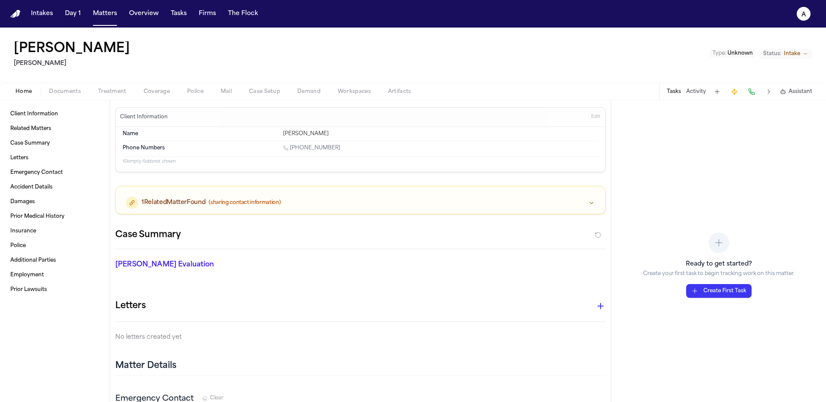
click at [255, 200] on span "(sharing contact information)" at bounding box center [245, 202] width 72 height 7
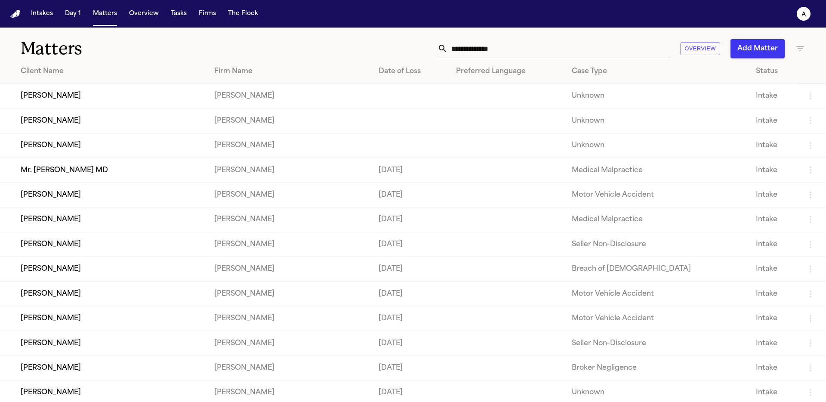
click at [61, 150] on td "[PERSON_NAME]" at bounding box center [103, 145] width 207 height 25
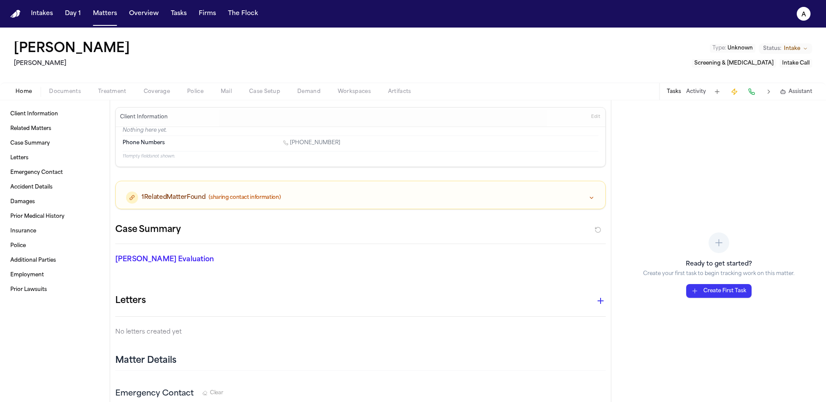
click at [192, 206] on div "1 Related Matter Found (sharing contact information)" at bounding box center [361, 195] width 490 height 28
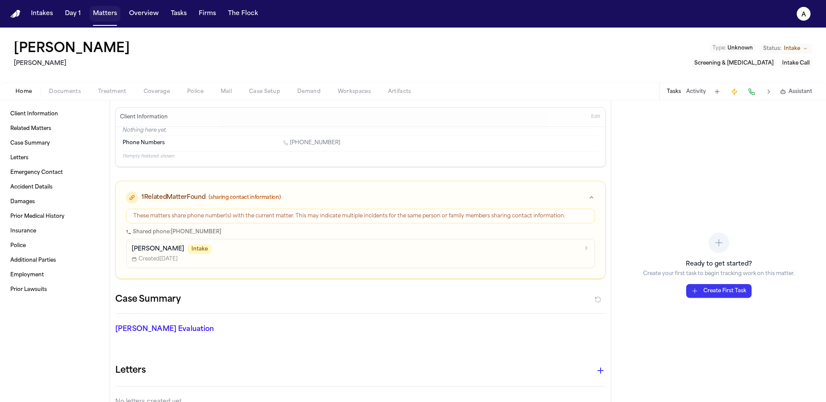
click at [106, 19] on button "Matters" at bounding box center [105, 13] width 31 height 15
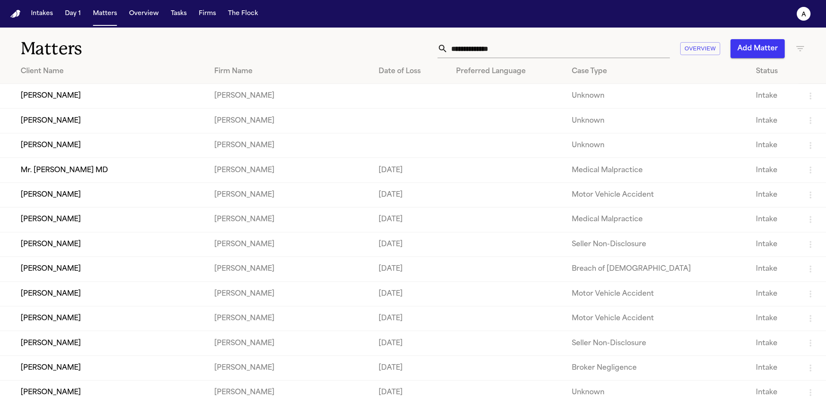
click at [62, 85] on td "[PERSON_NAME]" at bounding box center [103, 96] width 207 height 25
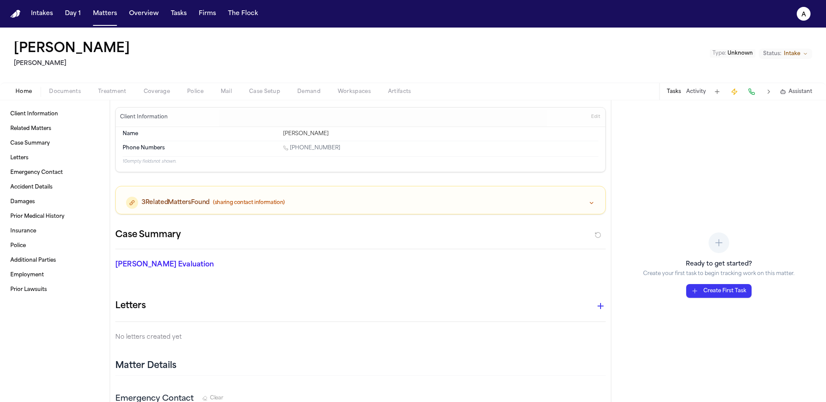
click at [226, 200] on span "(sharing contact information)" at bounding box center [249, 202] width 72 height 7
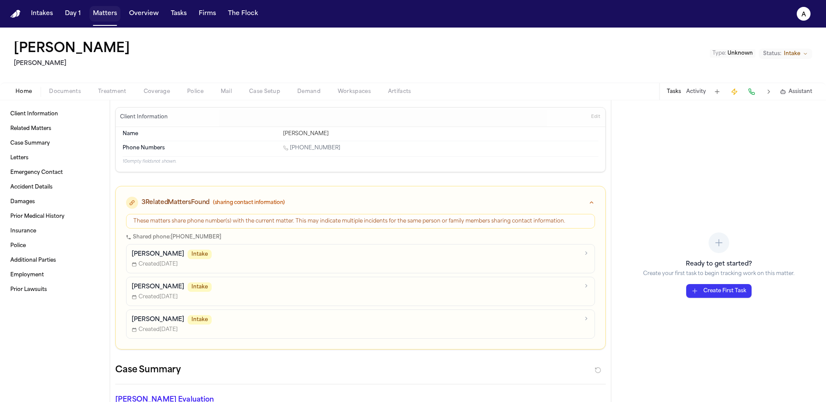
click at [97, 8] on button "Matters" at bounding box center [105, 13] width 31 height 15
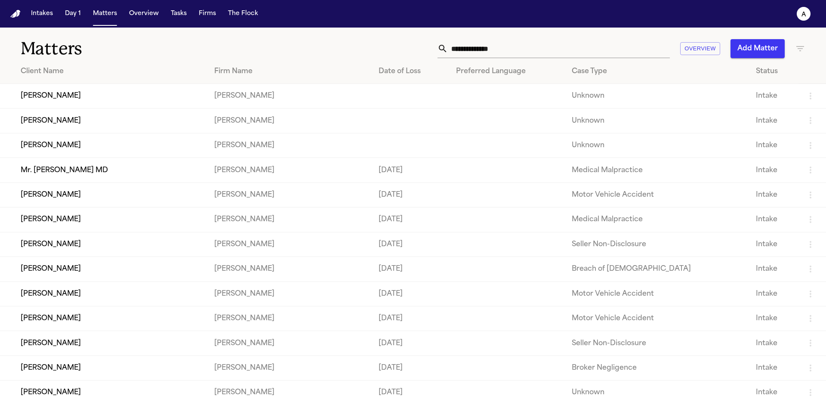
click at [80, 130] on td "[PERSON_NAME]" at bounding box center [103, 120] width 207 height 25
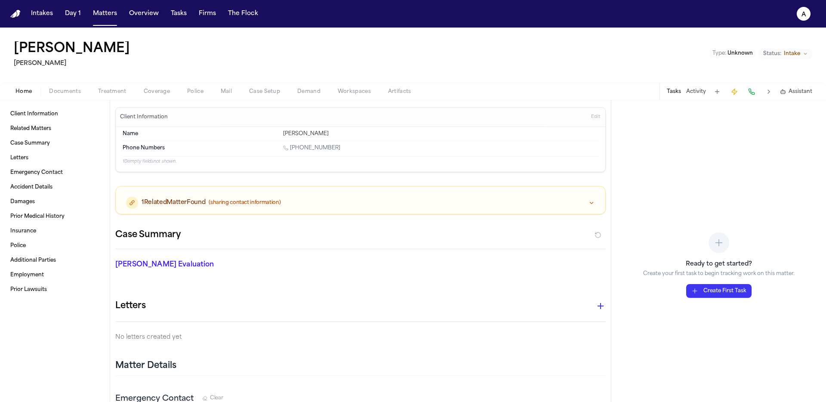
click at [181, 206] on span "1 Related Matter Found" at bounding box center [174, 202] width 64 height 9
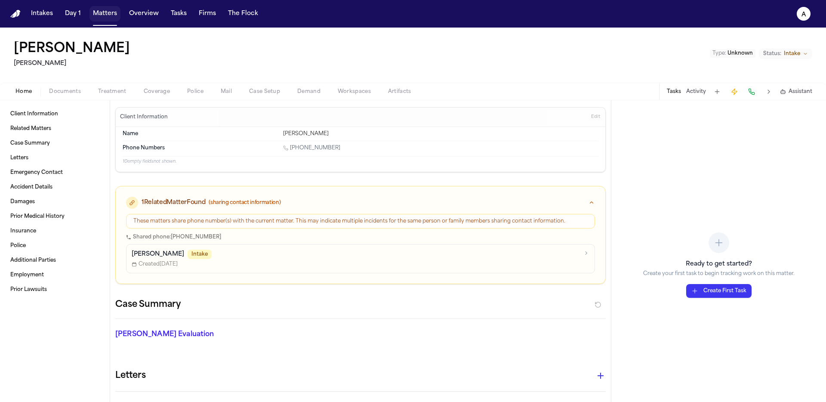
click at [109, 13] on button "Matters" at bounding box center [105, 13] width 31 height 15
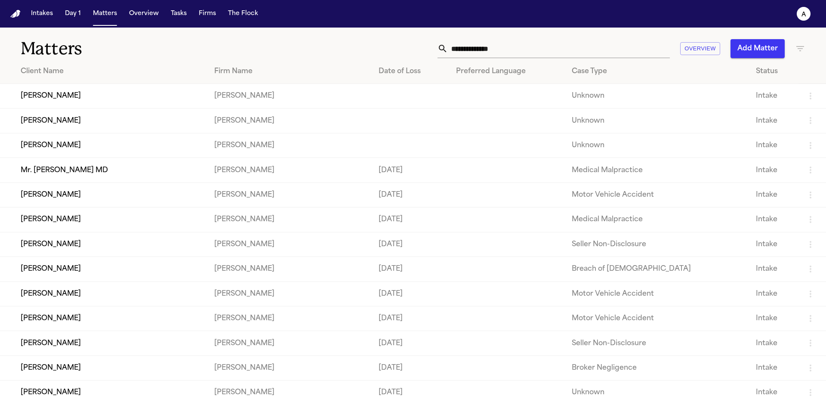
click at [83, 157] on td "[PERSON_NAME]" at bounding box center [103, 145] width 207 height 25
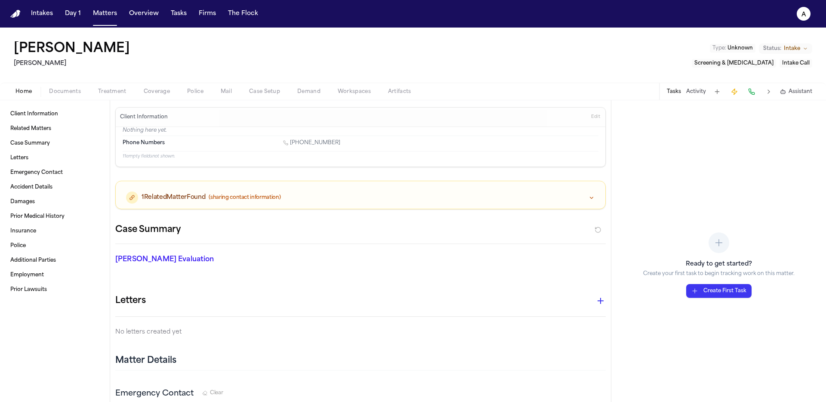
click at [177, 189] on div "1 Related Matter Found (sharing contact information)" at bounding box center [361, 195] width 490 height 28
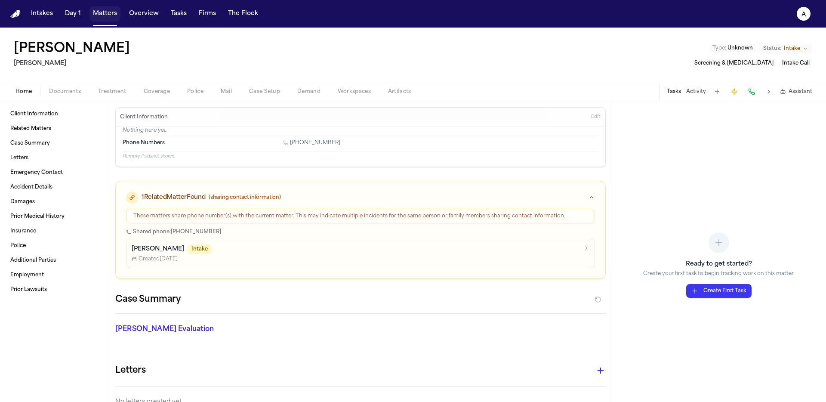
click at [100, 16] on button "Matters" at bounding box center [105, 13] width 31 height 15
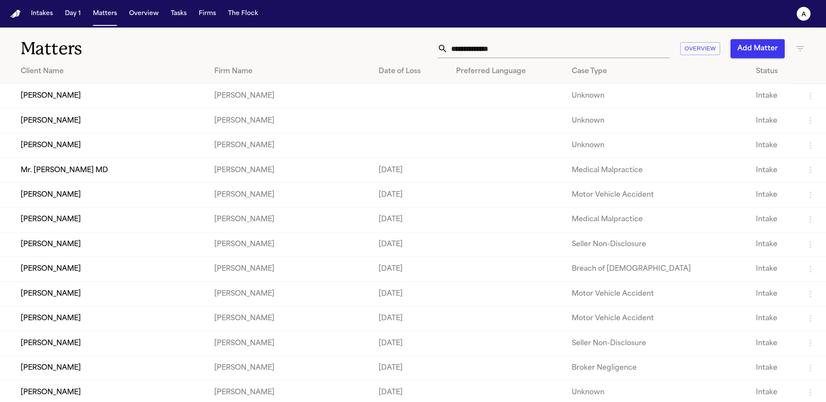
click at [81, 110] on td "[PERSON_NAME]" at bounding box center [103, 120] width 207 height 25
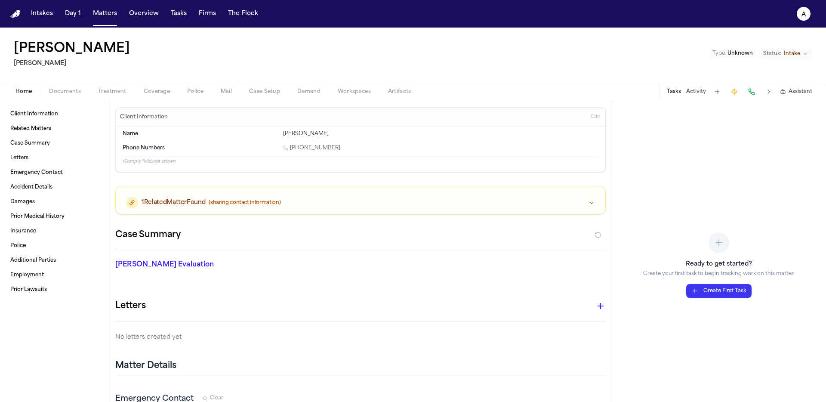
click at [154, 197] on div "1 Related Matter Found (sharing contact information)" at bounding box center [203, 203] width 154 height 12
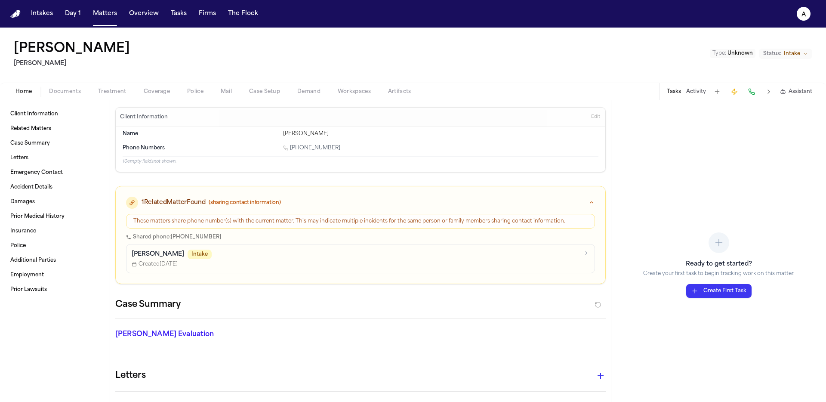
click at [110, 24] on nav "Intakes Day 1 Matters Overview Tasks Firms The Flock a" at bounding box center [413, 14] width 826 height 28
click at [107, 17] on button "Matters" at bounding box center [105, 13] width 31 height 15
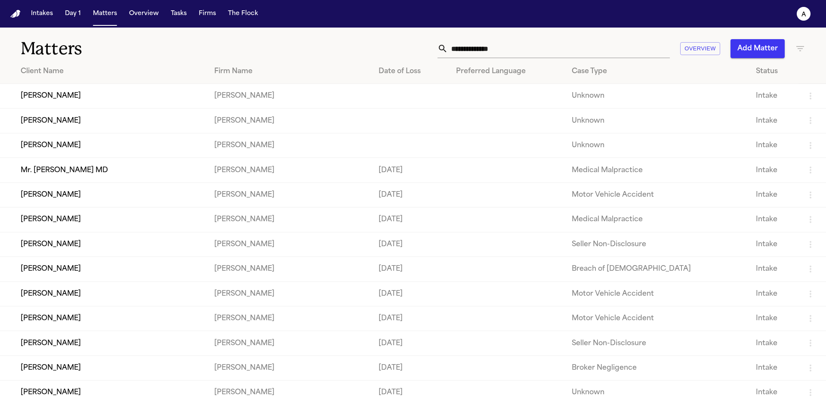
click at [84, 206] on td "[PERSON_NAME]" at bounding box center [103, 194] width 207 height 25
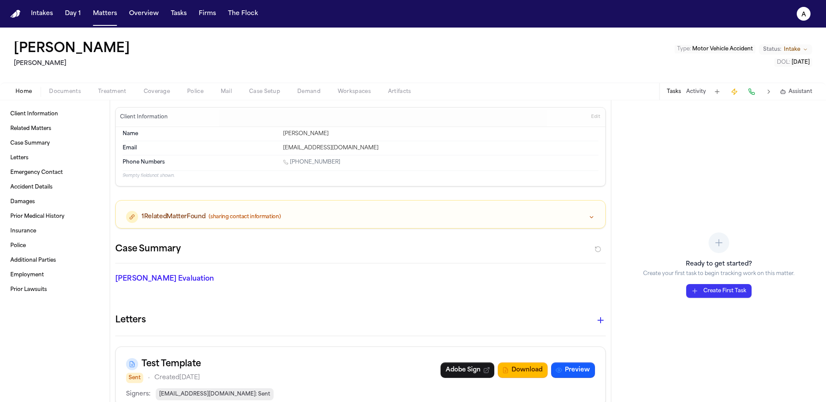
click at [171, 218] on span "1 Related Matter Found" at bounding box center [174, 217] width 64 height 9
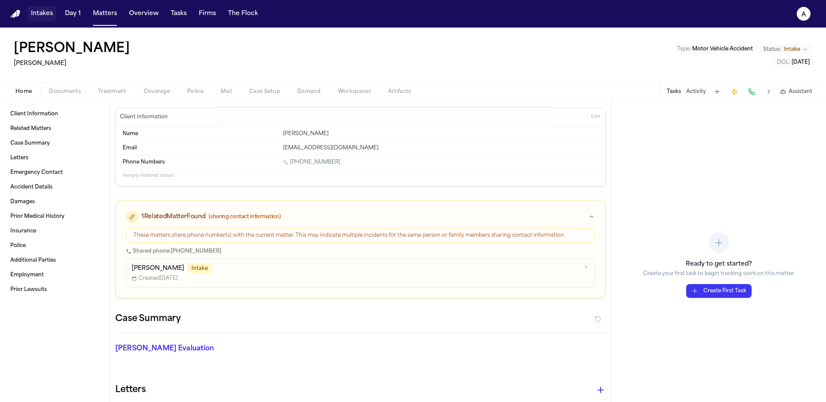
click at [45, 15] on button "Intakes" at bounding box center [42, 13] width 29 height 15
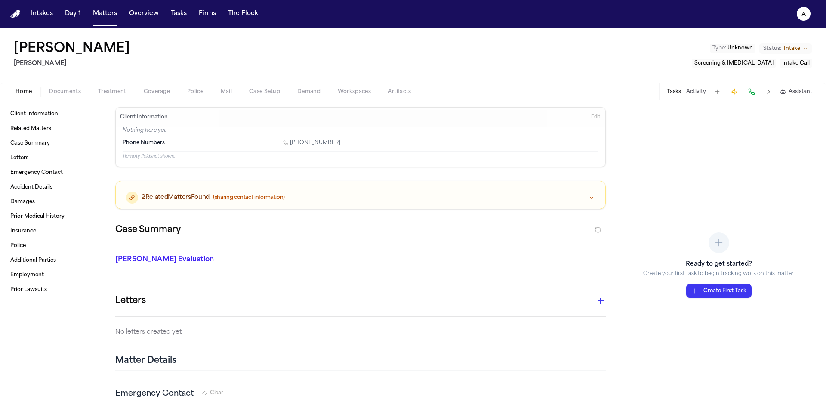
click at [333, 194] on div "2 Related Matters Found (sharing contact information)" at bounding box center [360, 197] width 469 height 12
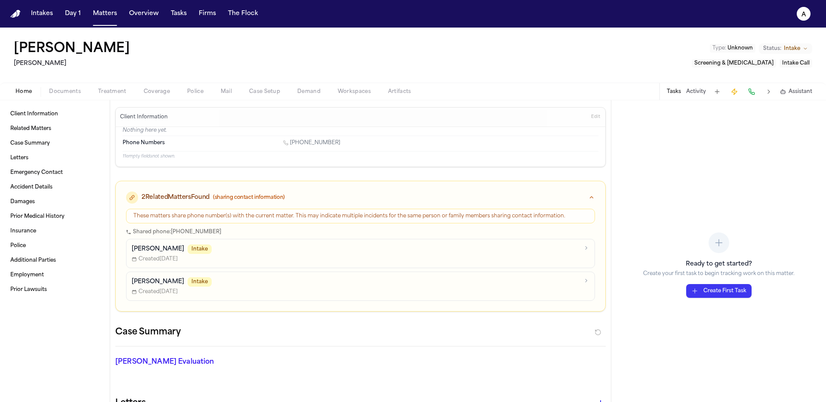
click at [105, 22] on nav "Intakes Day 1 Matters Overview Tasks Firms The Flock a" at bounding box center [413, 14] width 826 height 28
click at [113, 9] on button "Matters" at bounding box center [105, 13] width 31 height 15
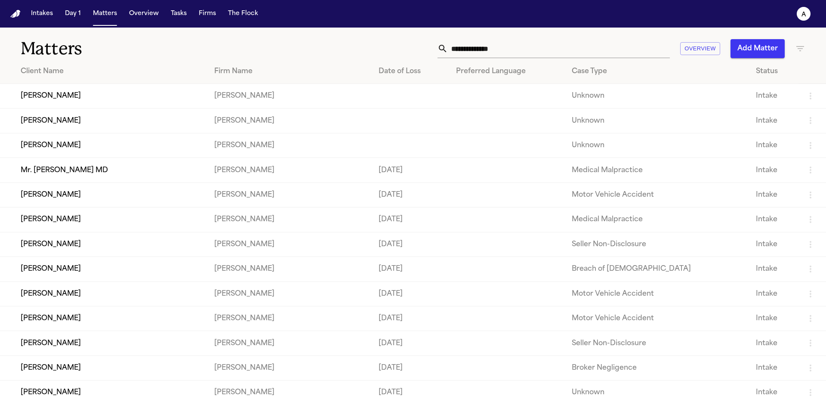
click at [45, 128] on td "[PERSON_NAME]" at bounding box center [103, 120] width 207 height 25
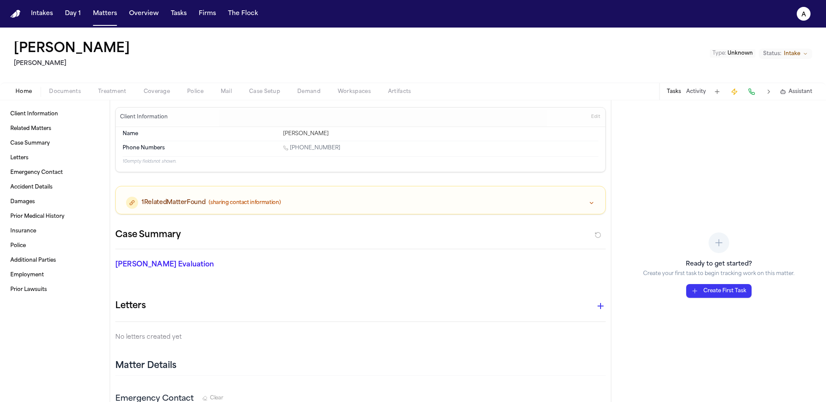
click at [426, 189] on div "1 Related Matter Found (sharing contact information)" at bounding box center [361, 200] width 490 height 28
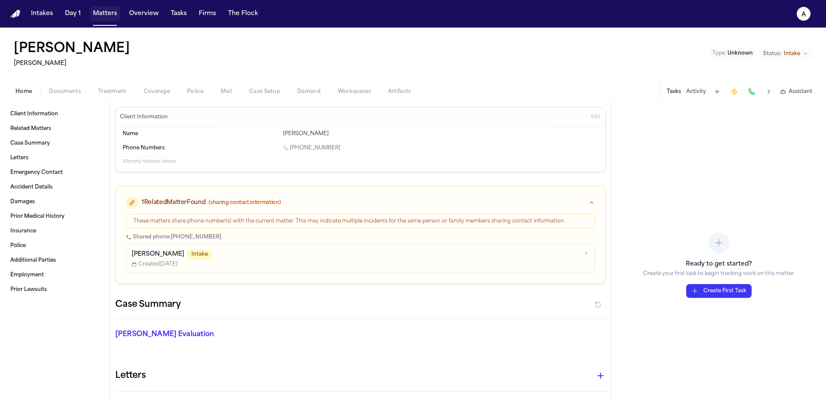
click at [107, 15] on button "Matters" at bounding box center [105, 13] width 31 height 15
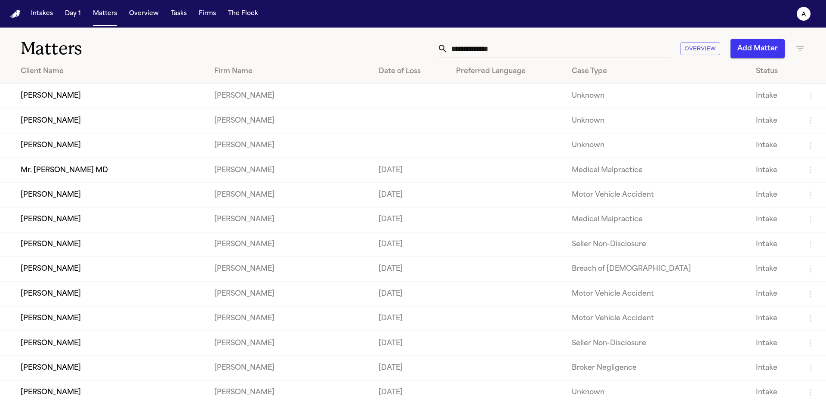
click at [129, 193] on td "[PERSON_NAME]" at bounding box center [103, 194] width 207 height 25
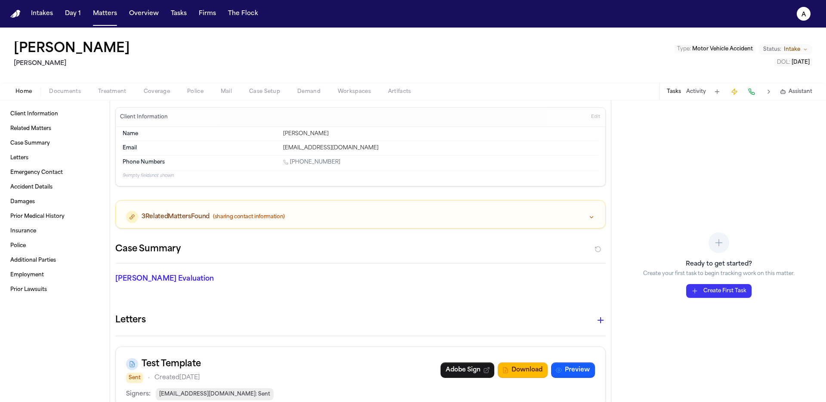
click at [188, 211] on div "3 Related Matters Found (sharing contact information)" at bounding box center [205, 217] width 159 height 12
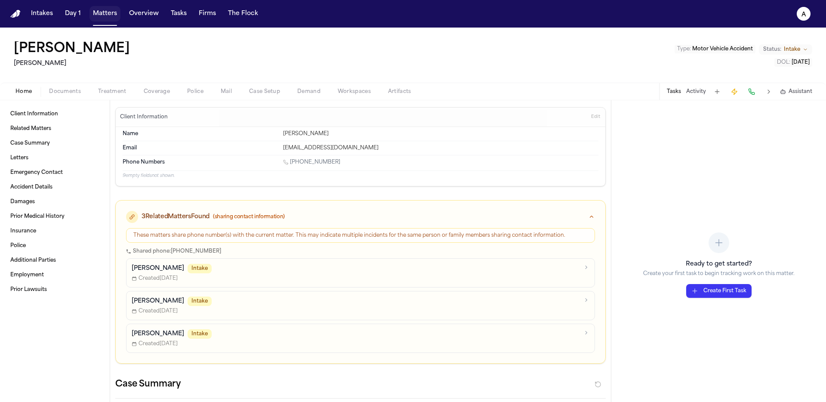
click at [99, 14] on button "Matters" at bounding box center [105, 13] width 31 height 15
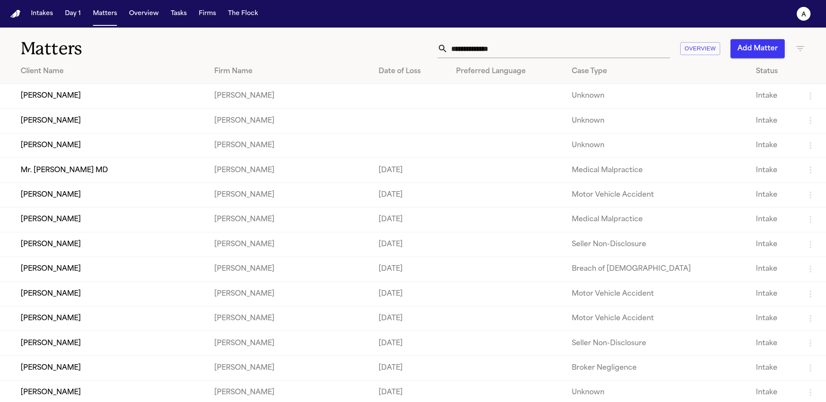
click at [102, 103] on td "[PERSON_NAME]" at bounding box center [103, 96] width 207 height 25
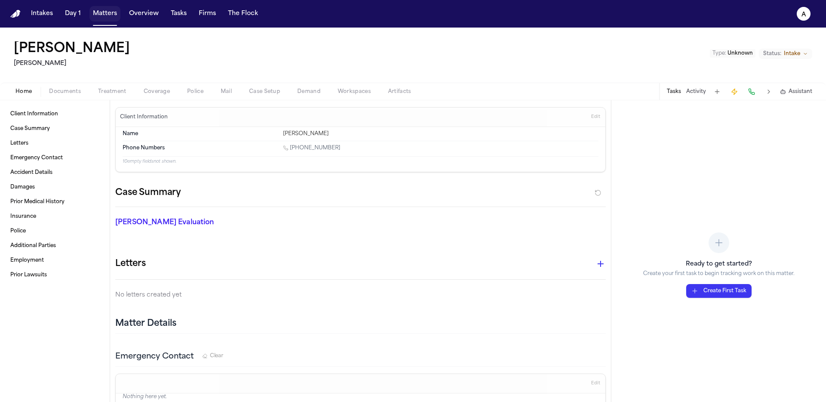
click at [97, 18] on button "Matters" at bounding box center [105, 13] width 31 height 15
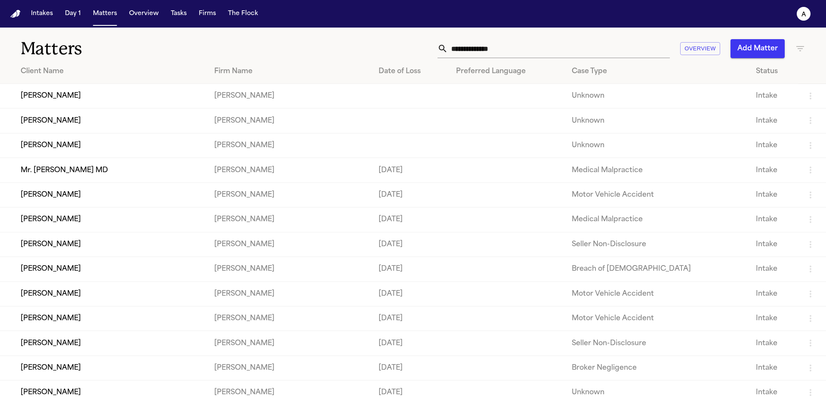
click at [37, 27] on nav "Intakes Day 1 Matters Overview Tasks Firms The Flock a" at bounding box center [413, 14] width 826 height 28
click at [41, 21] on button "Intakes" at bounding box center [42, 13] width 29 height 15
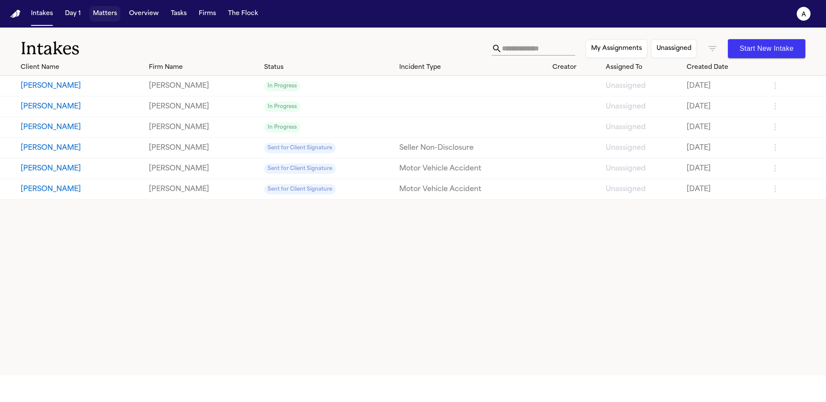
click at [113, 18] on button "Matters" at bounding box center [105, 13] width 31 height 15
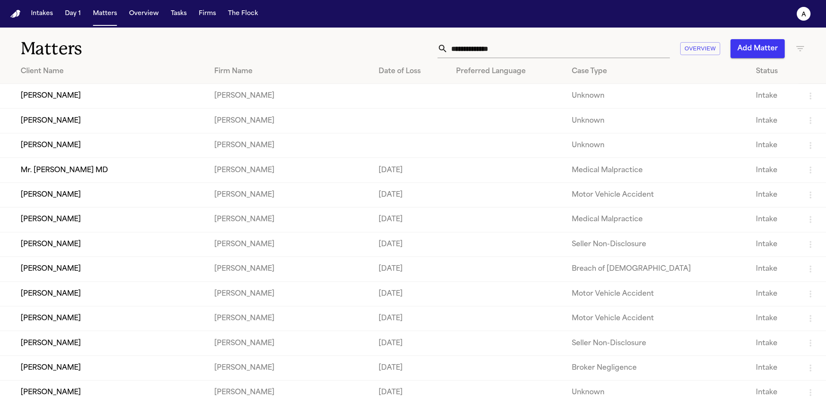
click at [62, 93] on td "[PERSON_NAME]" at bounding box center [103, 96] width 207 height 25
click at [126, 120] on td "[PERSON_NAME]" at bounding box center [103, 120] width 207 height 25
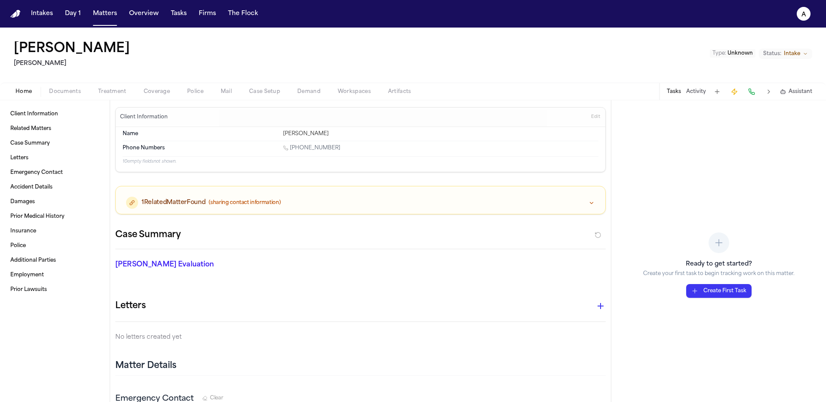
click at [341, 203] on div "1 Related Matter Found (sharing contact information)" at bounding box center [360, 203] width 469 height 12
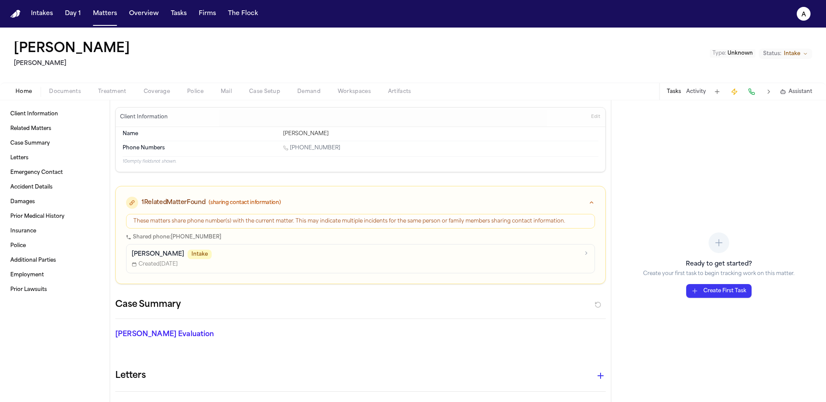
click at [98, 15] on button "Matters" at bounding box center [105, 13] width 31 height 15
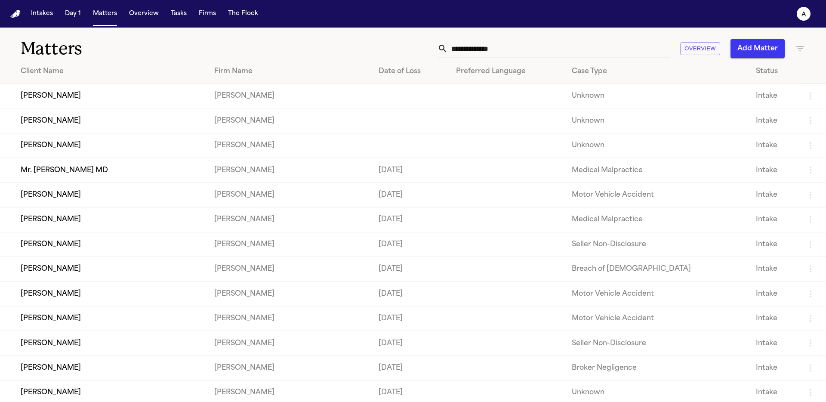
click at [104, 138] on td "[PERSON_NAME]" at bounding box center [103, 145] width 207 height 25
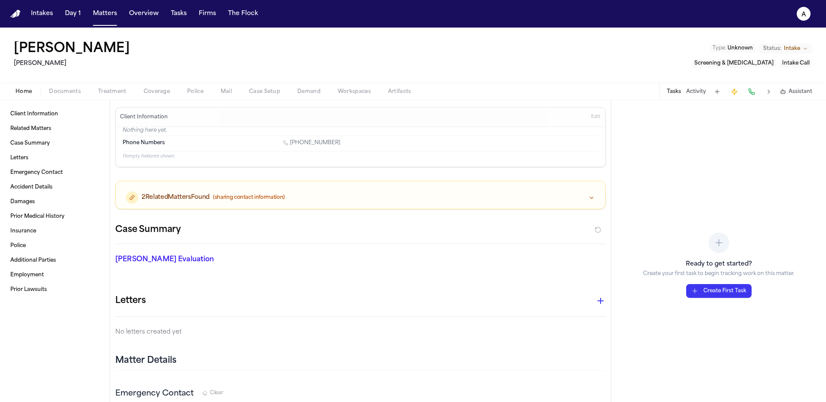
click at [306, 190] on div "2 Related Matters Found (sharing contact information)" at bounding box center [361, 195] width 490 height 28
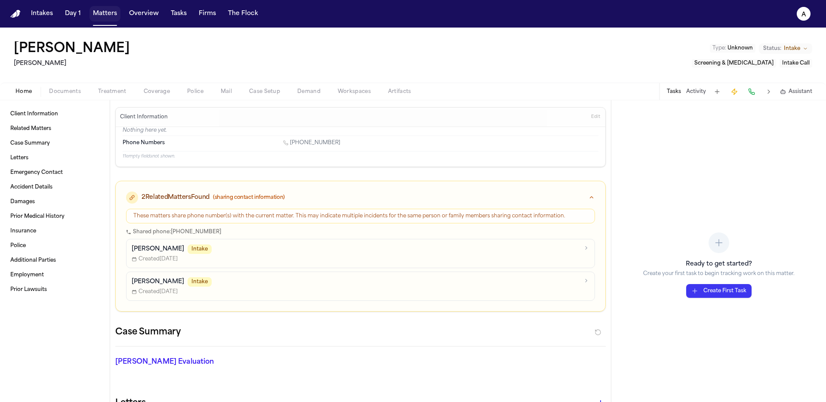
click at [105, 17] on button "Matters" at bounding box center [105, 13] width 31 height 15
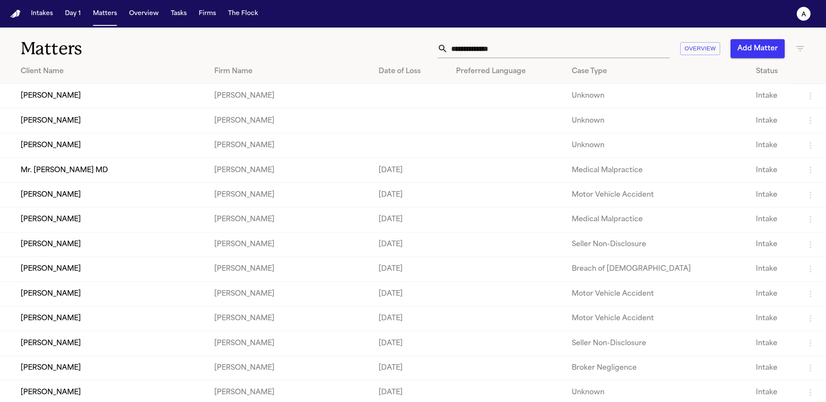
click at [100, 201] on td "[PERSON_NAME]" at bounding box center [103, 194] width 207 height 25
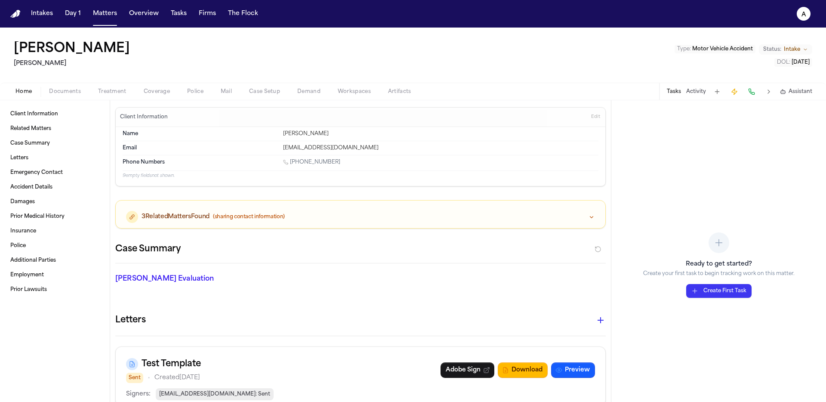
click at [172, 216] on span "3 Related Matters Found" at bounding box center [176, 217] width 68 height 9
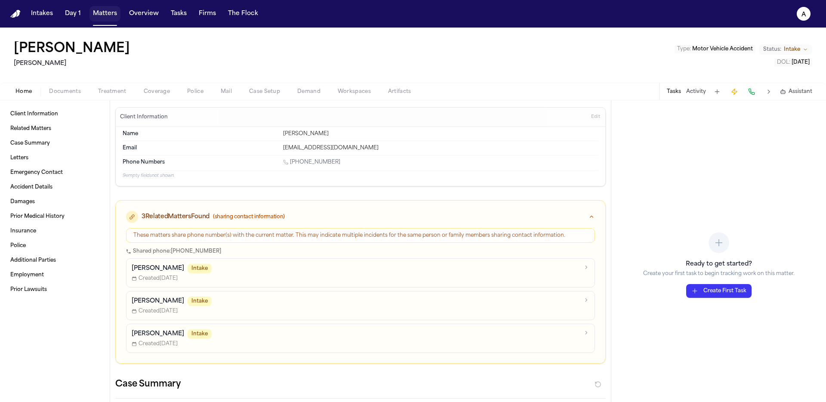
click at [105, 18] on button "Matters" at bounding box center [105, 13] width 31 height 15
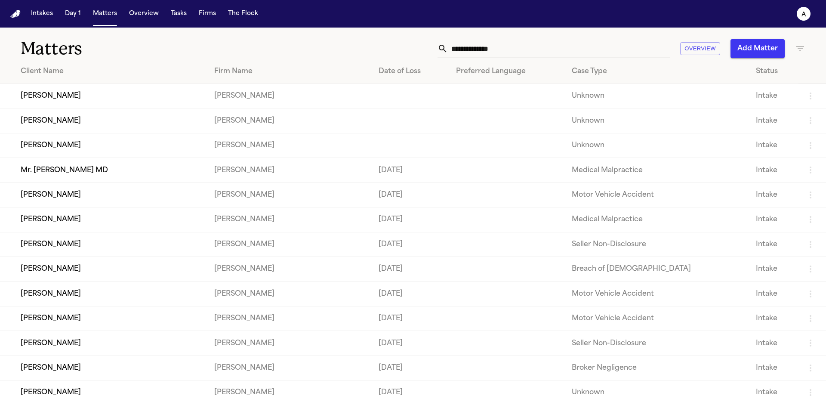
click at [46, 96] on td "[PERSON_NAME]" at bounding box center [103, 96] width 207 height 25
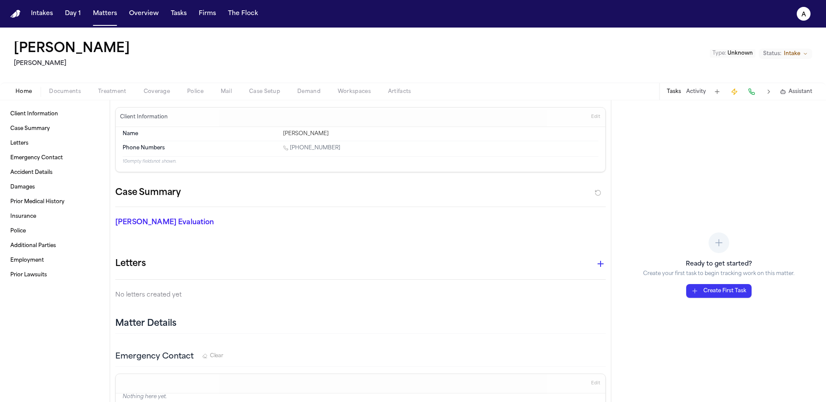
drag, startPoint x: 340, startPoint y: 148, endPoint x: 285, endPoint y: 147, distance: 54.2
click at [285, 147] on div "[PHONE_NUMBER]" at bounding box center [440, 149] width 315 height 8
copy link "[PHONE_NUMBER]"
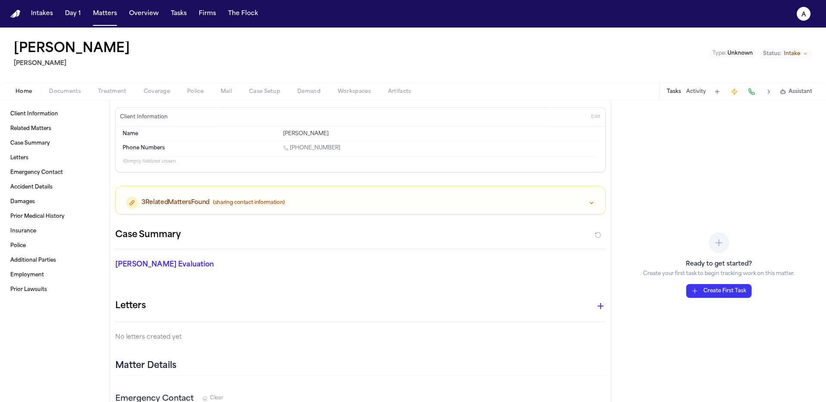
click at [342, 197] on div "3 Related Matters Found (sharing contact information)" at bounding box center [360, 203] width 469 height 12
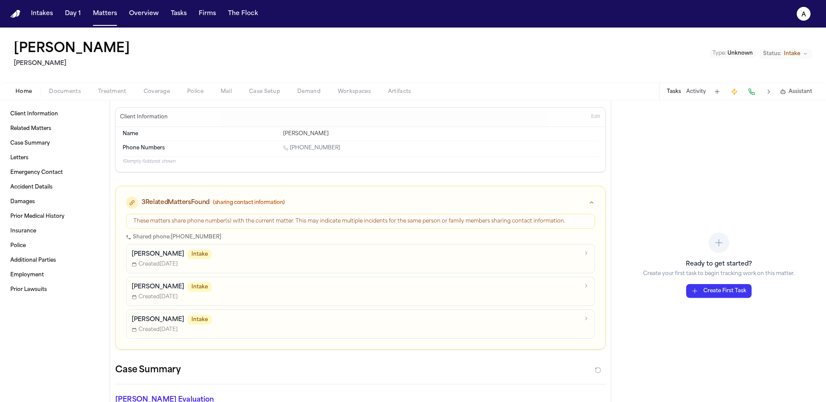
click at [92, 1] on nav "Intakes Day 1 Matters Overview Tasks Firms The Flock a" at bounding box center [413, 14] width 826 height 28
click at [107, 19] on button "Matters" at bounding box center [105, 13] width 31 height 15
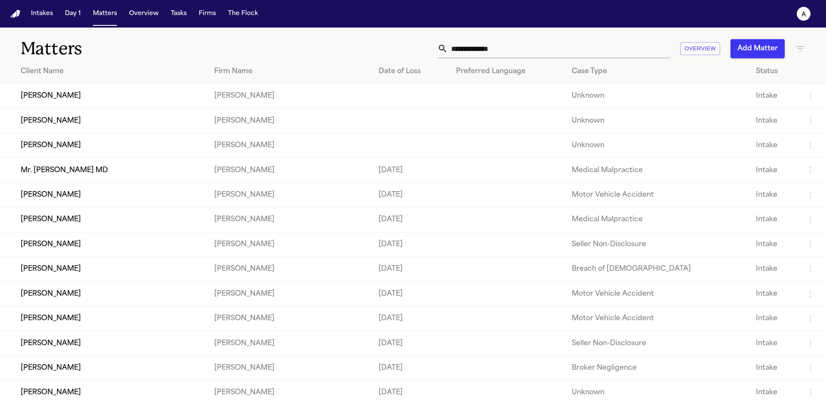
click at [114, 122] on td "[PERSON_NAME]" at bounding box center [103, 120] width 207 height 25
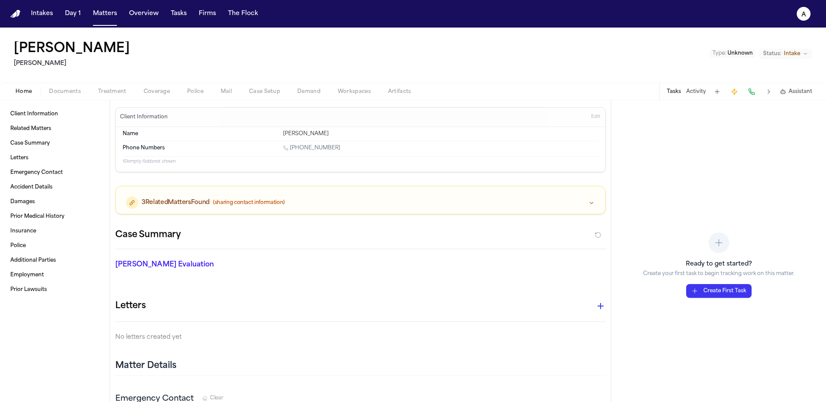
click at [99, 18] on button "Matters" at bounding box center [105, 13] width 31 height 15
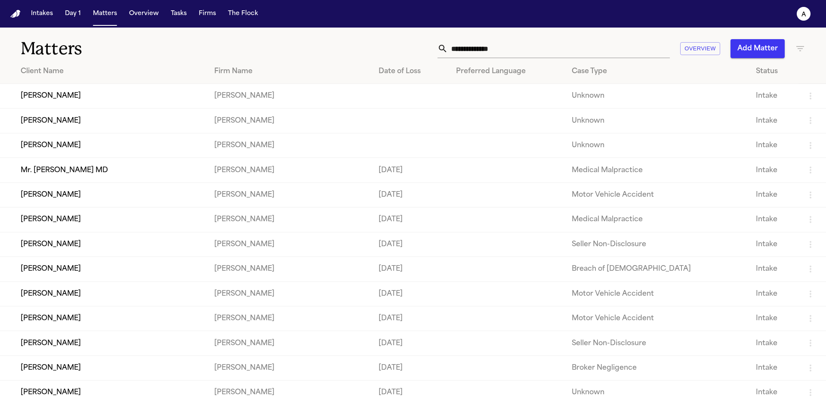
click at [136, 150] on td "[PERSON_NAME]" at bounding box center [103, 145] width 207 height 25
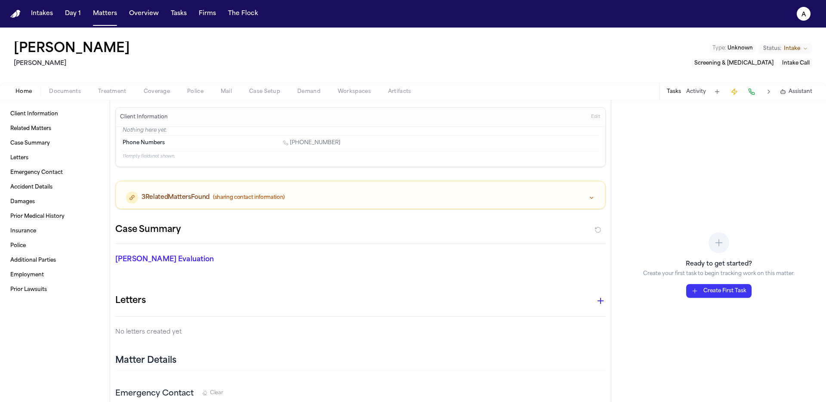
click at [397, 187] on div "3 Related Matters Found (sharing contact information)" at bounding box center [361, 195] width 490 height 28
